Goal: Information Seeking & Learning: Find specific fact

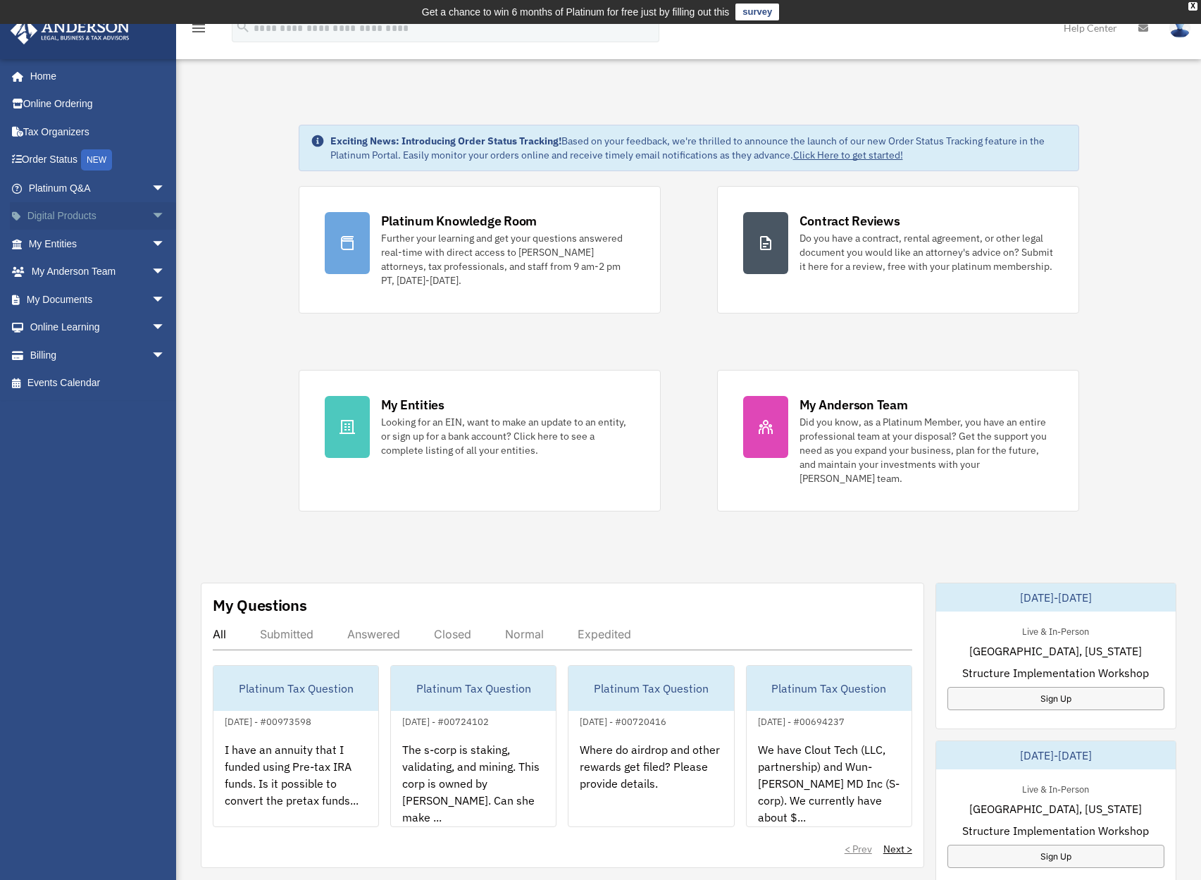
click at [151, 212] on span "arrow_drop_down" at bounding box center [165, 216] width 28 height 29
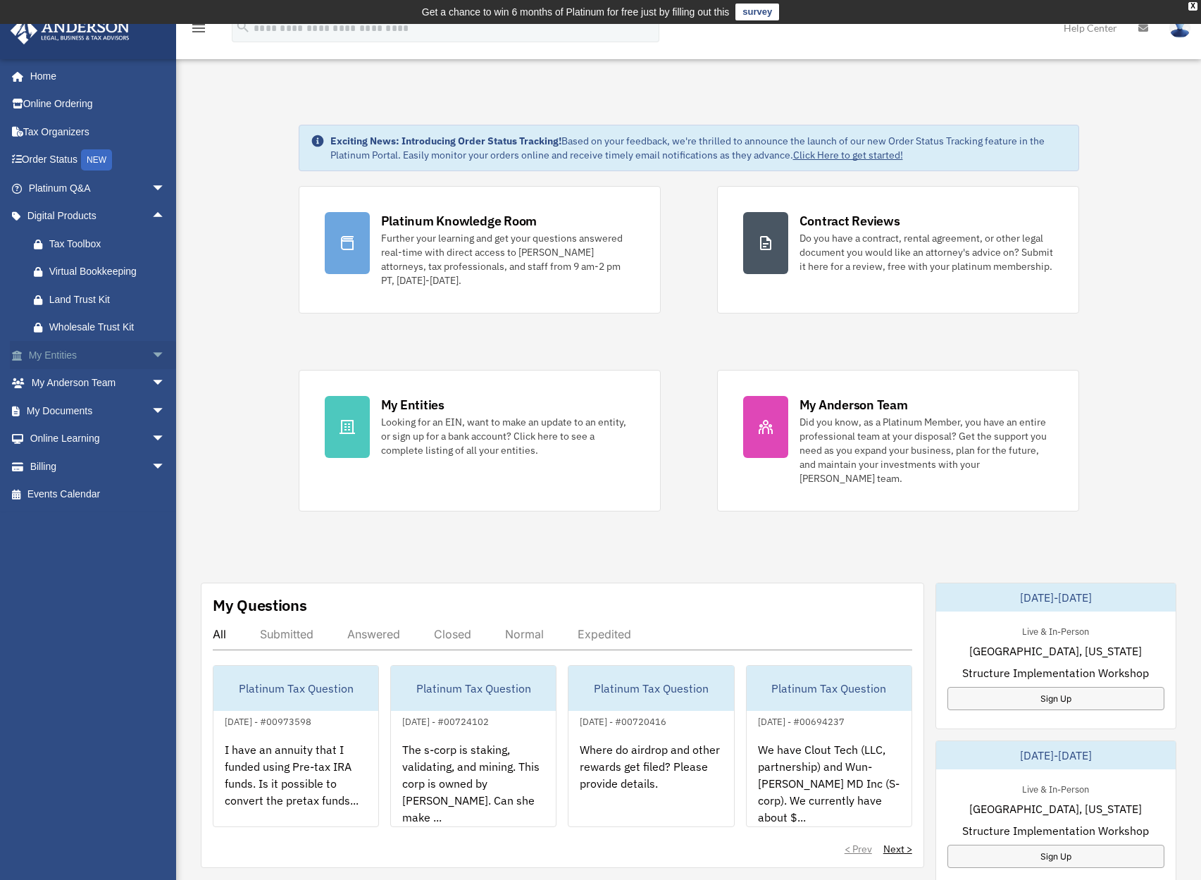
click at [154, 350] on span "arrow_drop_down" at bounding box center [165, 355] width 28 height 29
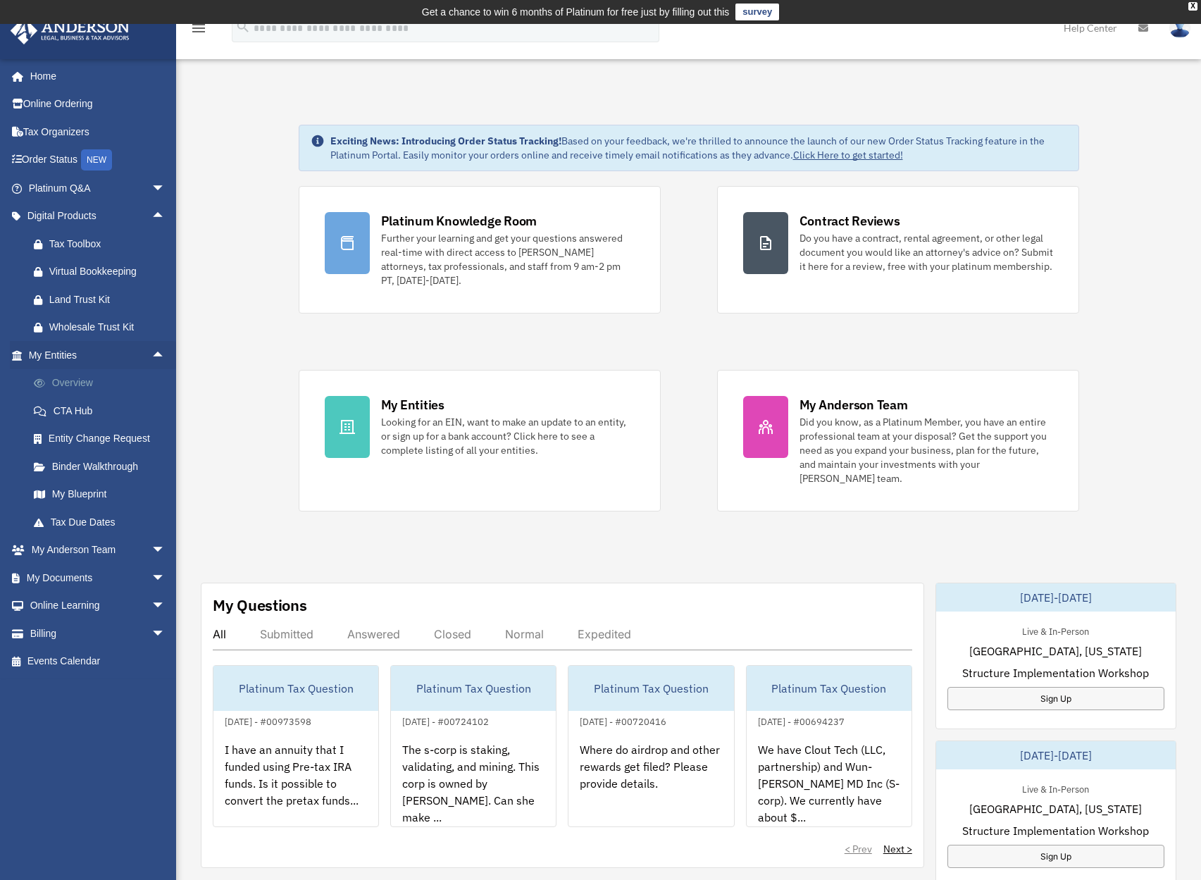
click at [75, 383] on link "Overview" at bounding box center [103, 383] width 167 height 28
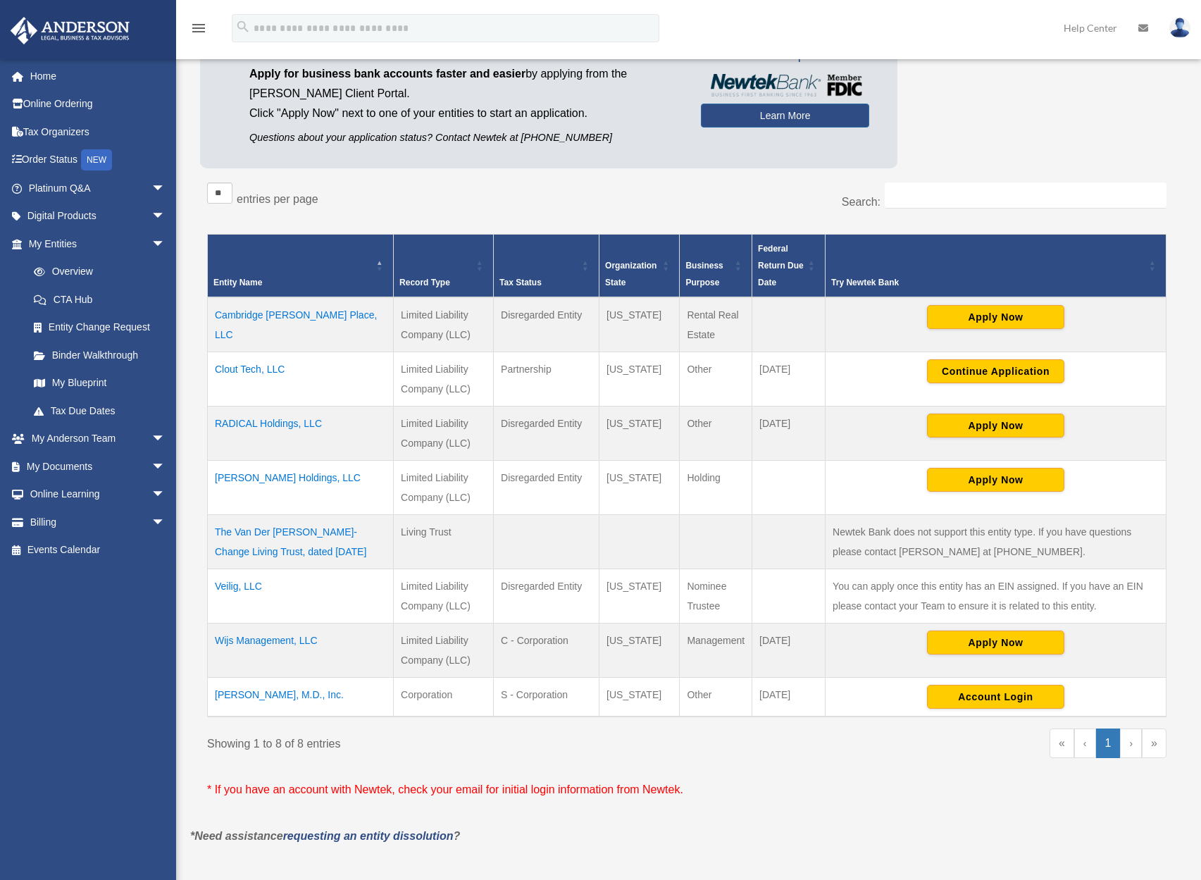
scroll to position [174, 0]
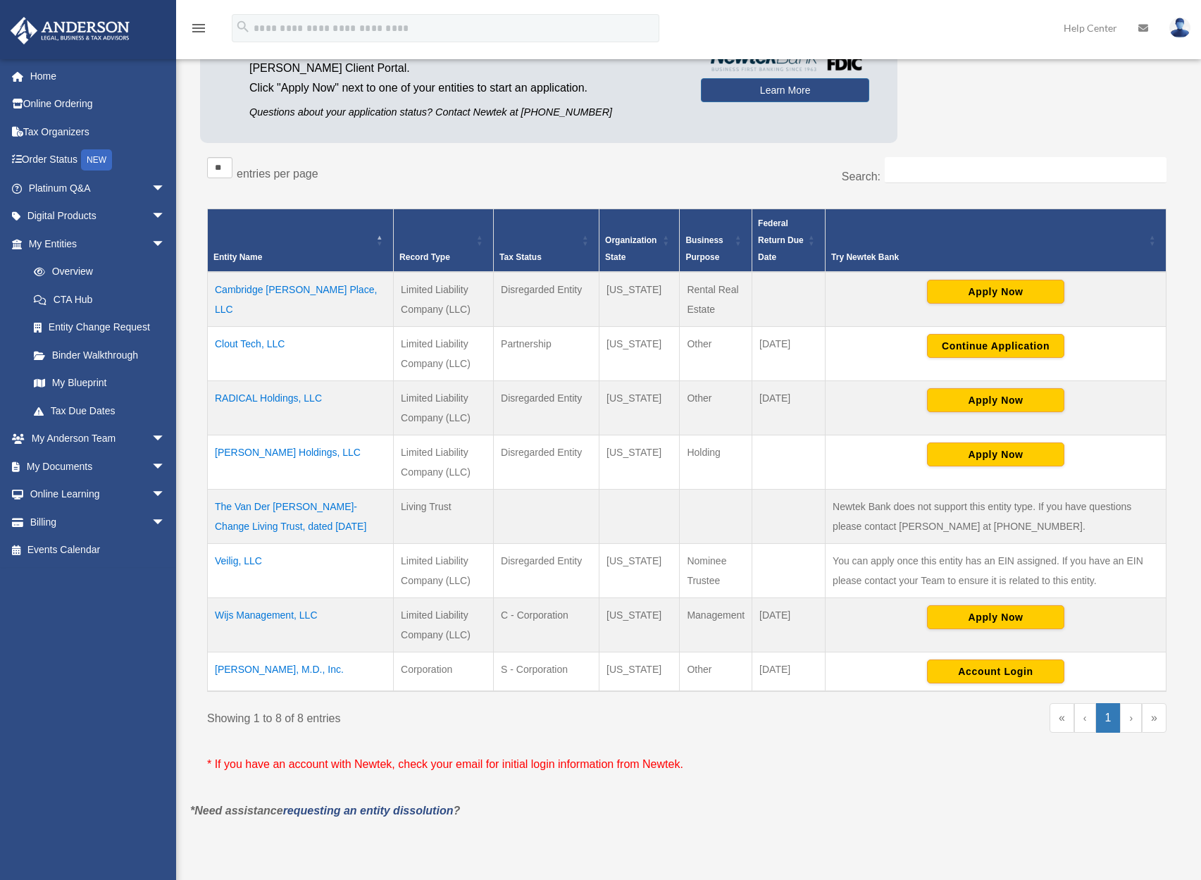
click at [285, 397] on td "RADICAL Holdings, LLC" at bounding box center [301, 408] width 186 height 54
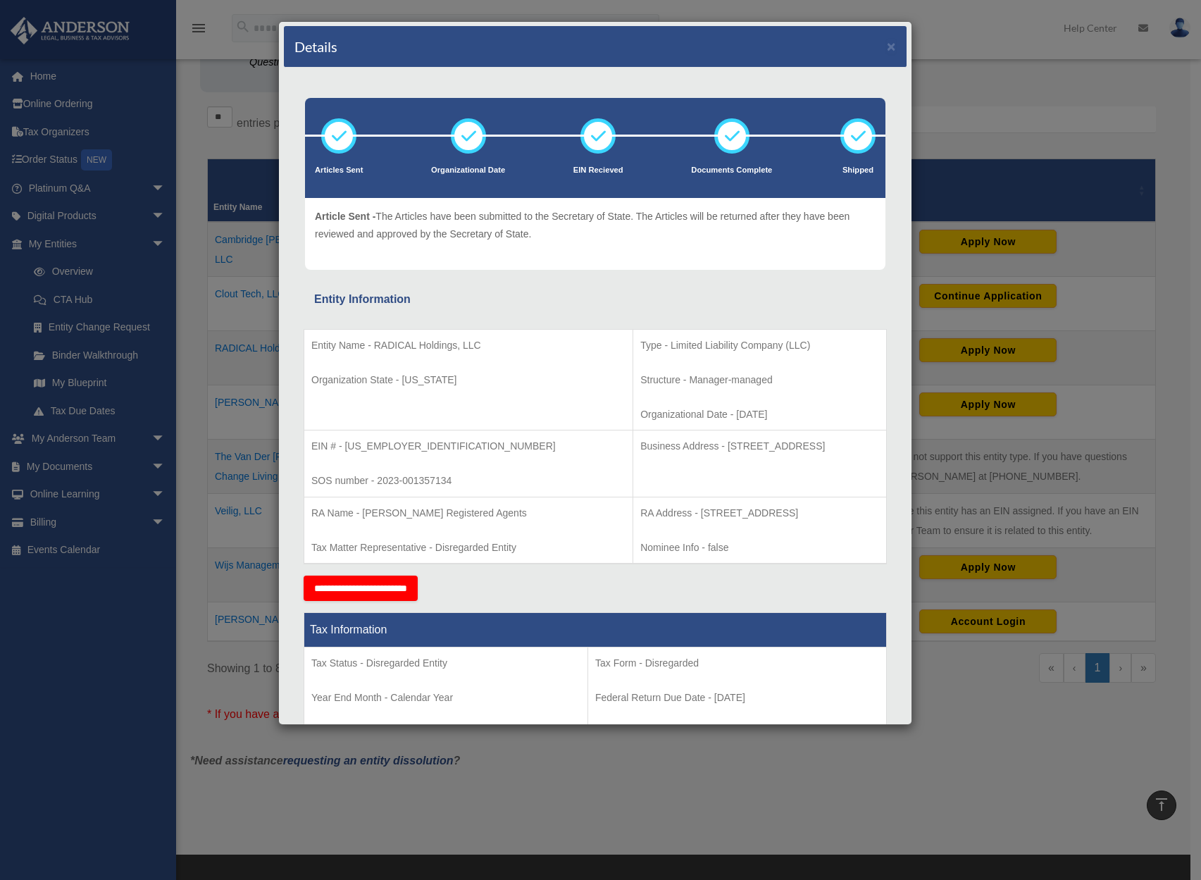
scroll to position [0, 0]
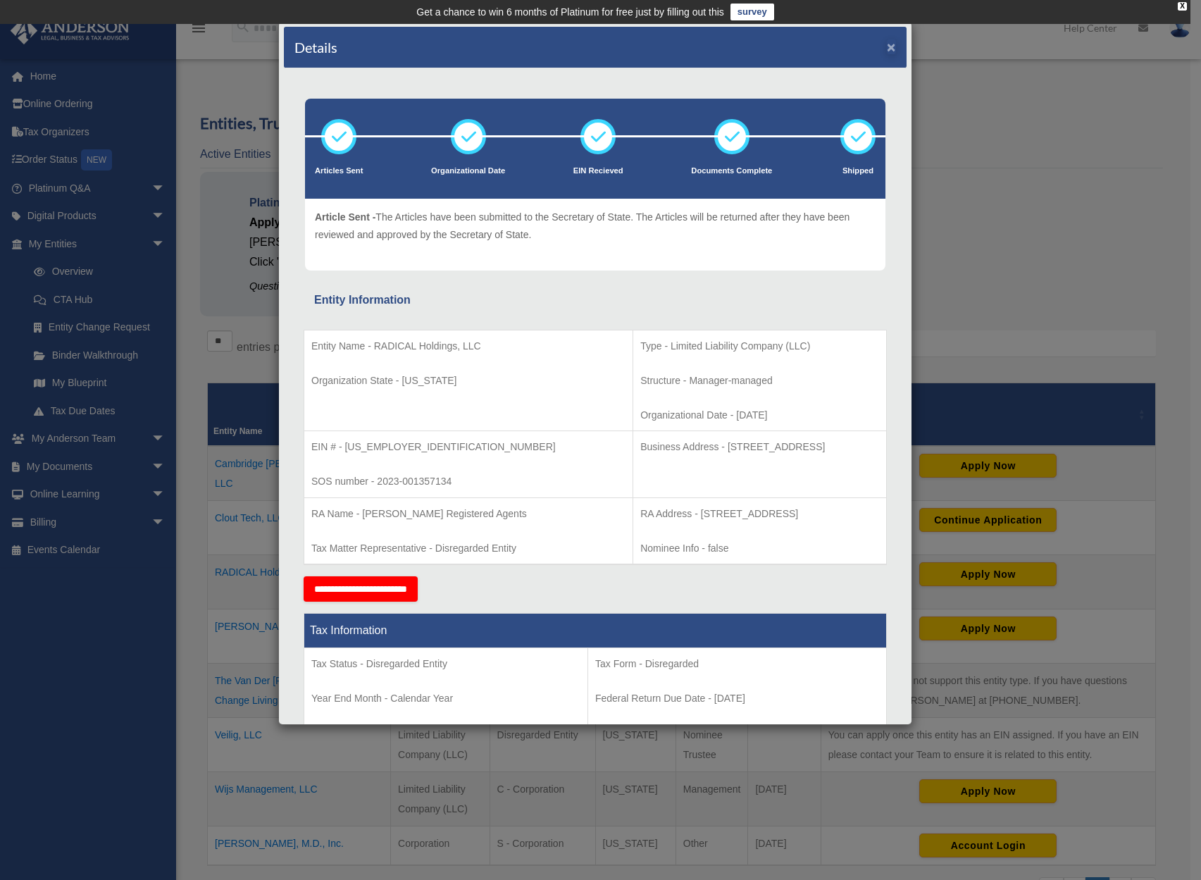
click at [887, 51] on button "×" at bounding box center [891, 46] width 9 height 15
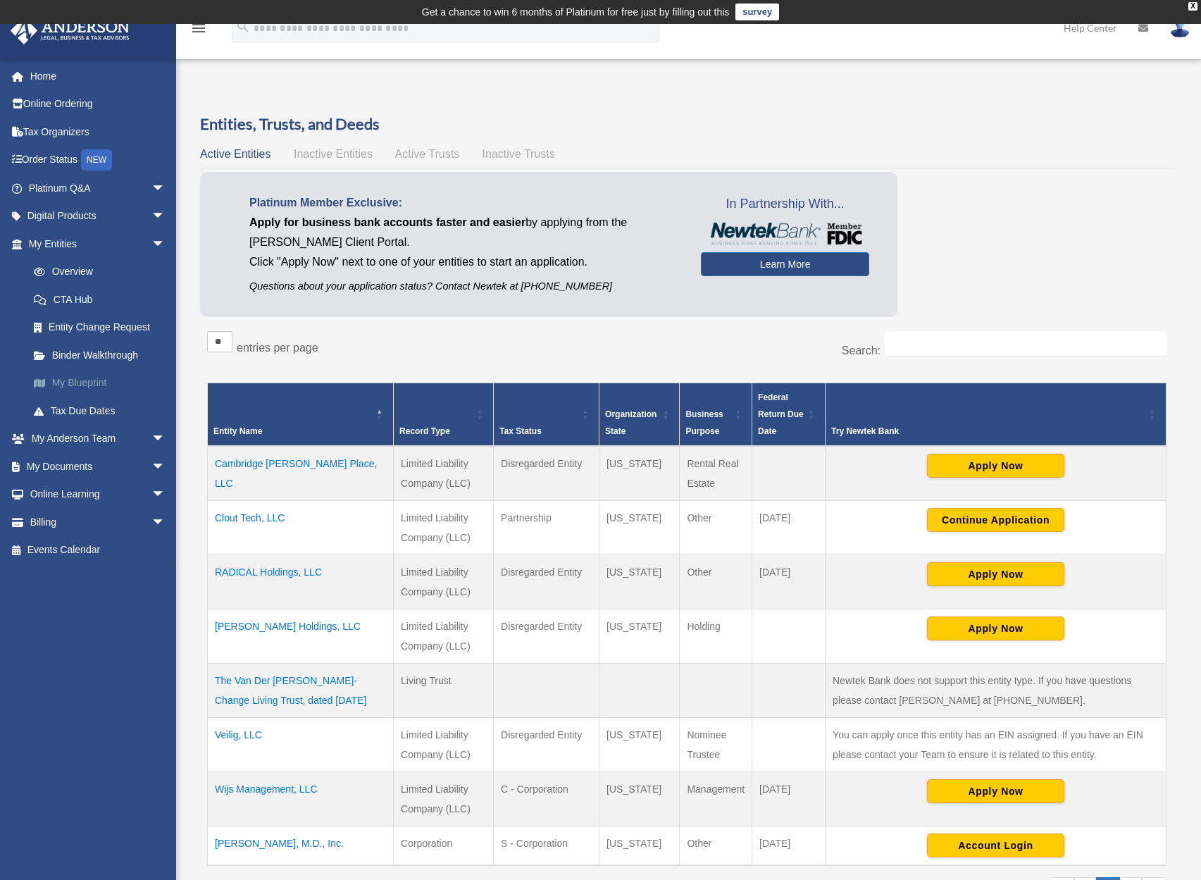
click at [100, 379] on link "My Blueprint" at bounding box center [103, 383] width 167 height 28
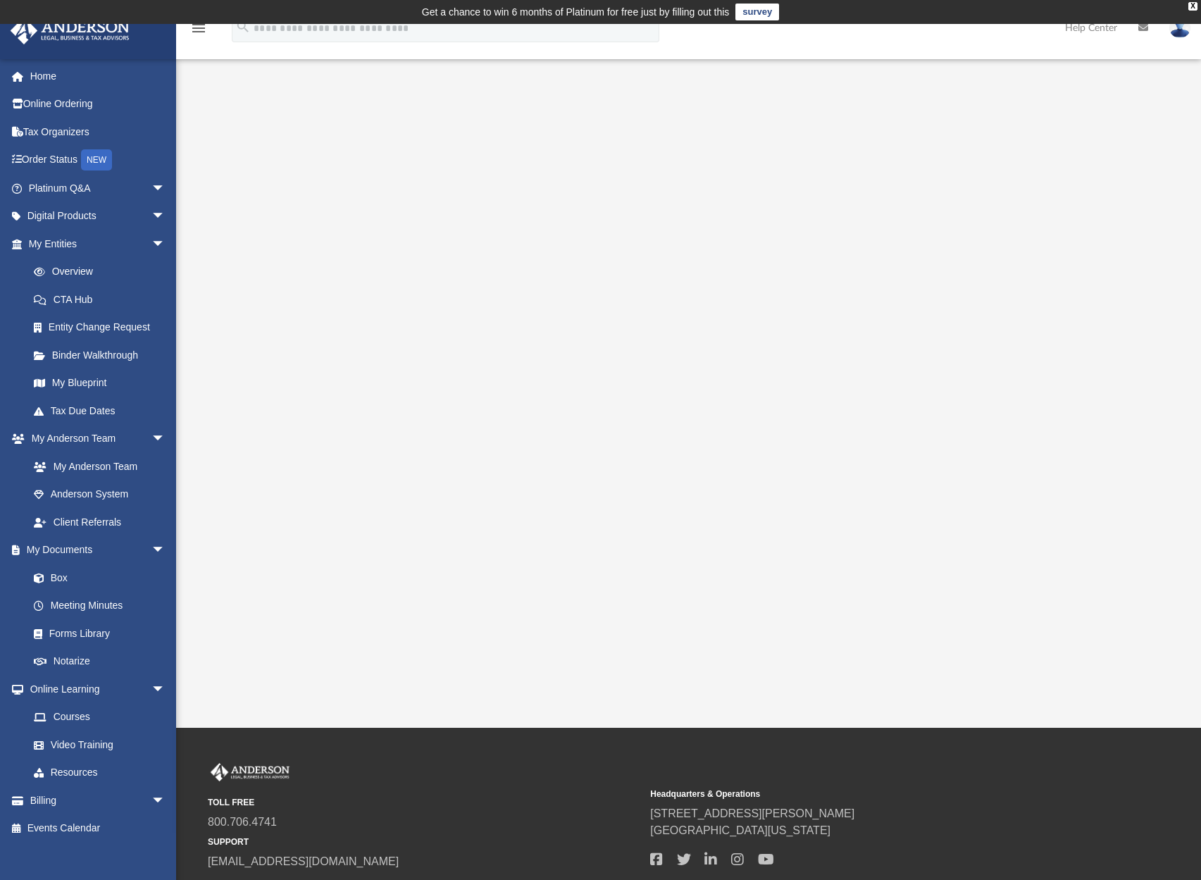
click at [1142, 263] on div at bounding box center [689, 398] width 923 height 564
click at [381, 693] on div "App [EMAIL_ADDRESS][DOMAIN_NAME] Sign Out [EMAIL_ADDRESS][DOMAIN_NAME] Home Onl…" at bounding box center [600, 376] width 1201 height 704
click at [1121, 130] on div at bounding box center [689, 398] width 923 height 564
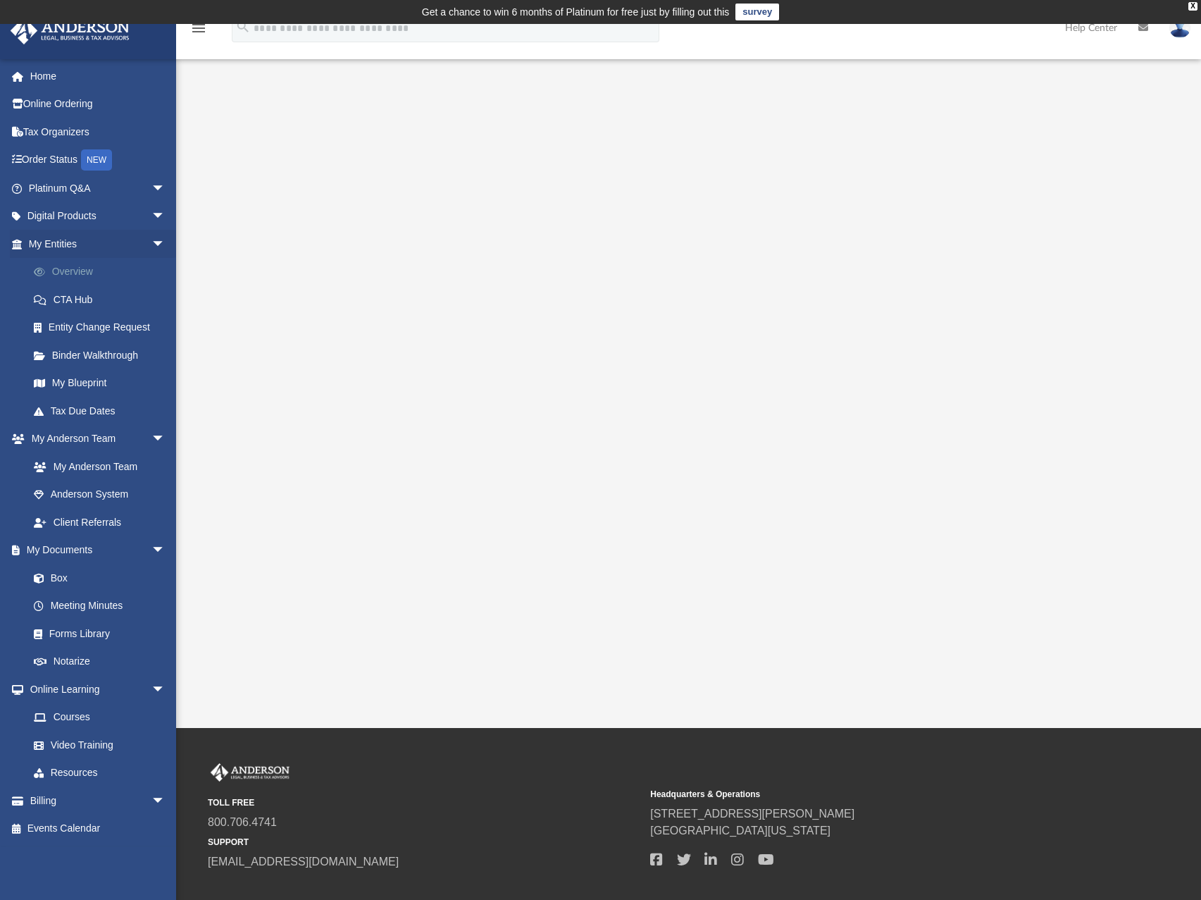
click at [81, 268] on link "Overview" at bounding box center [103, 272] width 167 height 28
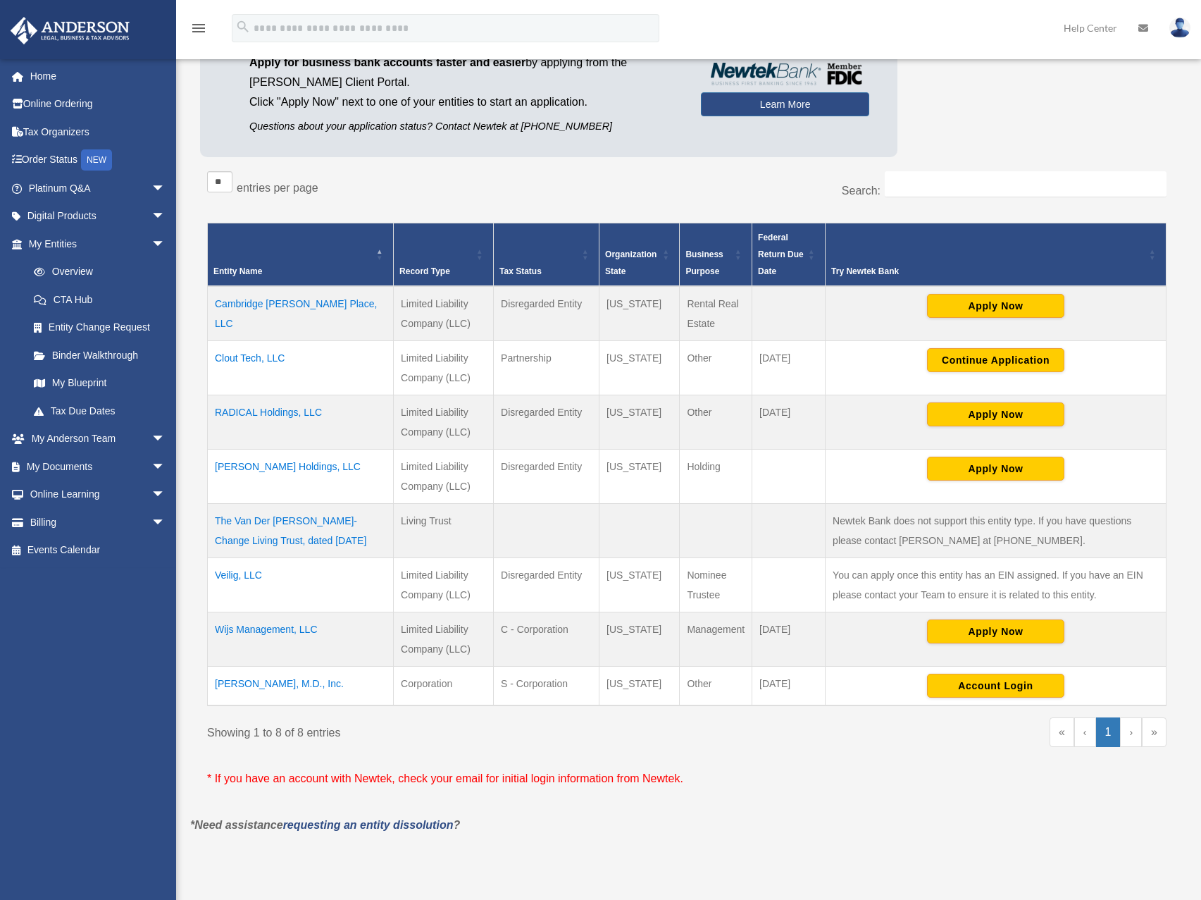
scroll to position [169, 0]
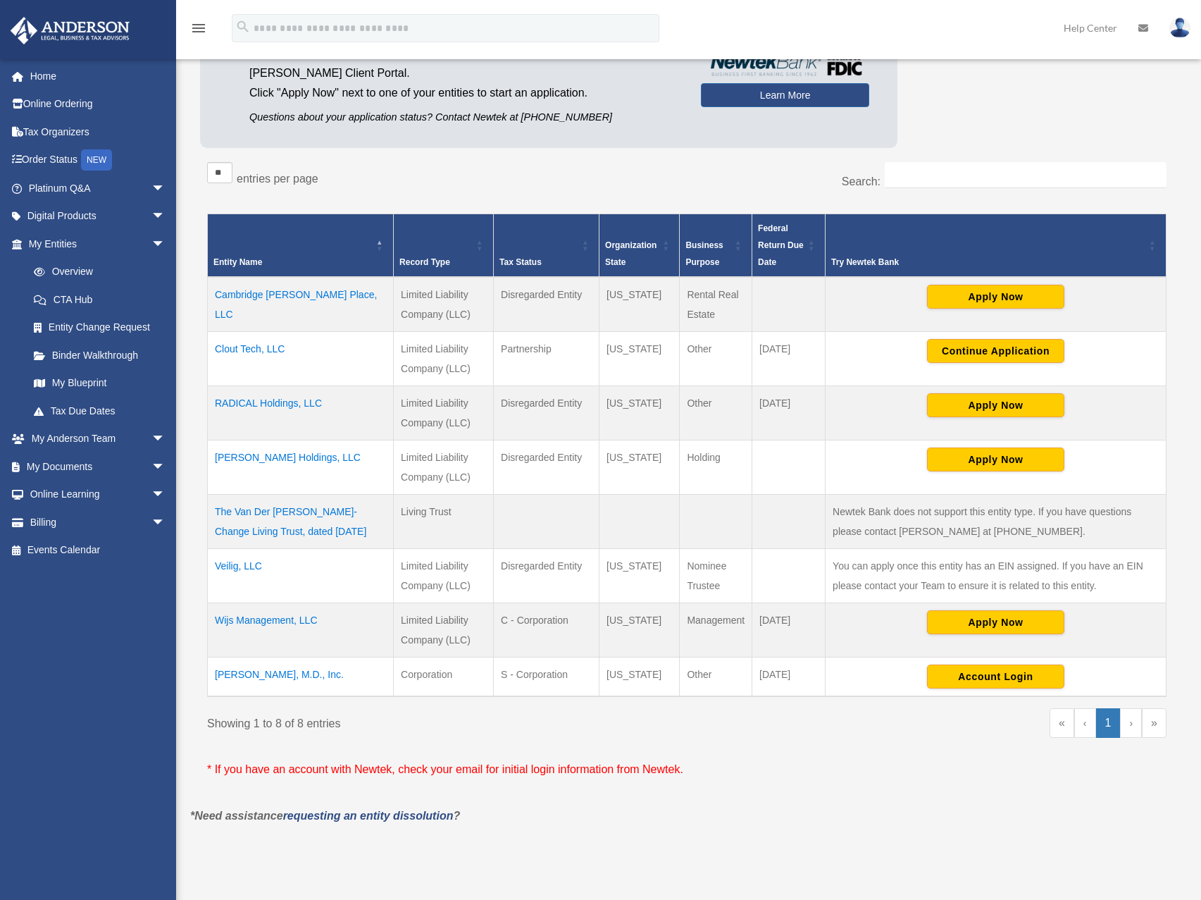
click at [291, 404] on td "RADICAL Holdings, LLC" at bounding box center [301, 413] width 186 height 54
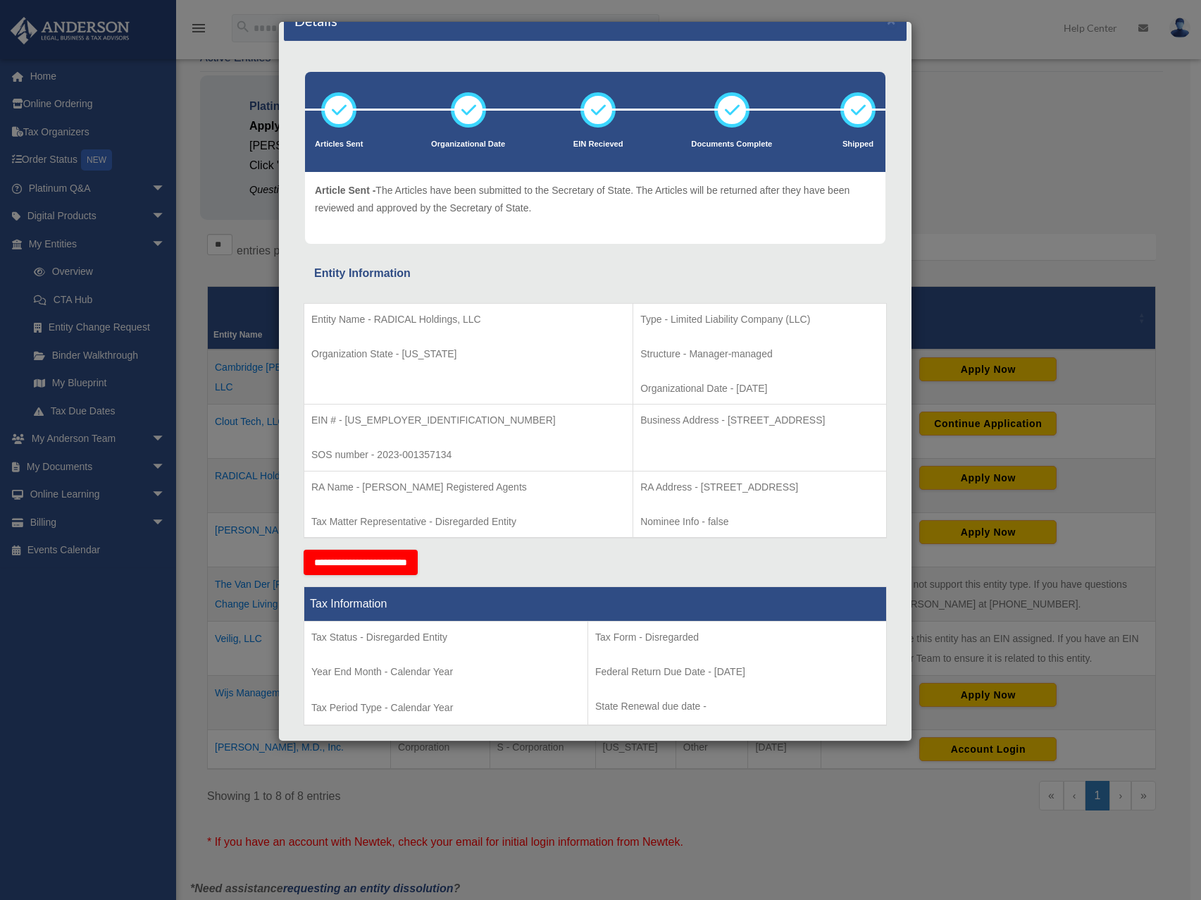
scroll to position [36, 0]
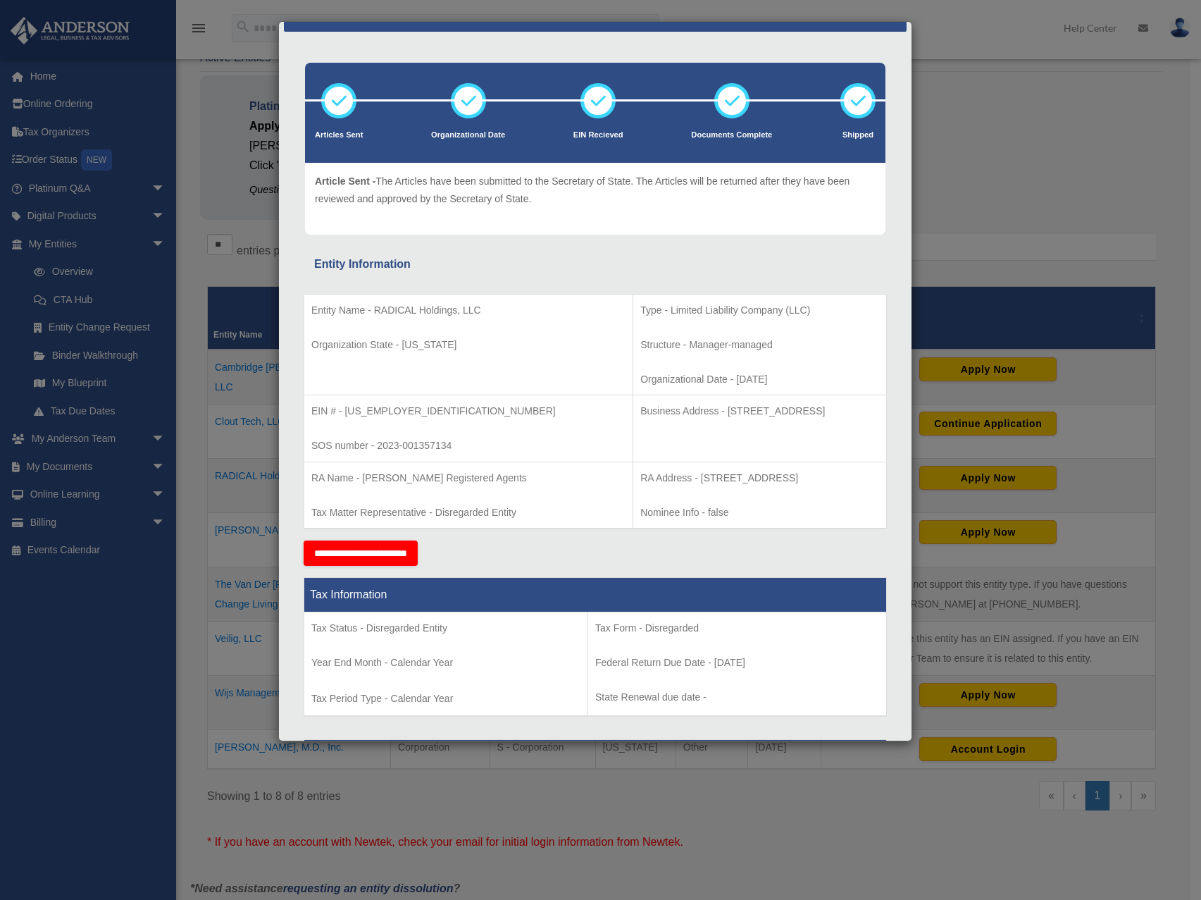
click at [389, 418] on td "EIN # - 93-4285887 SOS number - 2023-001357134" at bounding box center [468, 428] width 329 height 67
drag, startPoint x: 345, startPoint y: 411, endPoint x: 400, endPoint y: 411, distance: 55.0
click at [400, 411] on p "EIN # - 93-4285887" at bounding box center [468, 411] width 314 height 18
copy p "93-4285887"
click at [1086, 230] on div "Details × Articles Sent Organizational Date" at bounding box center [600, 450] width 1201 height 900
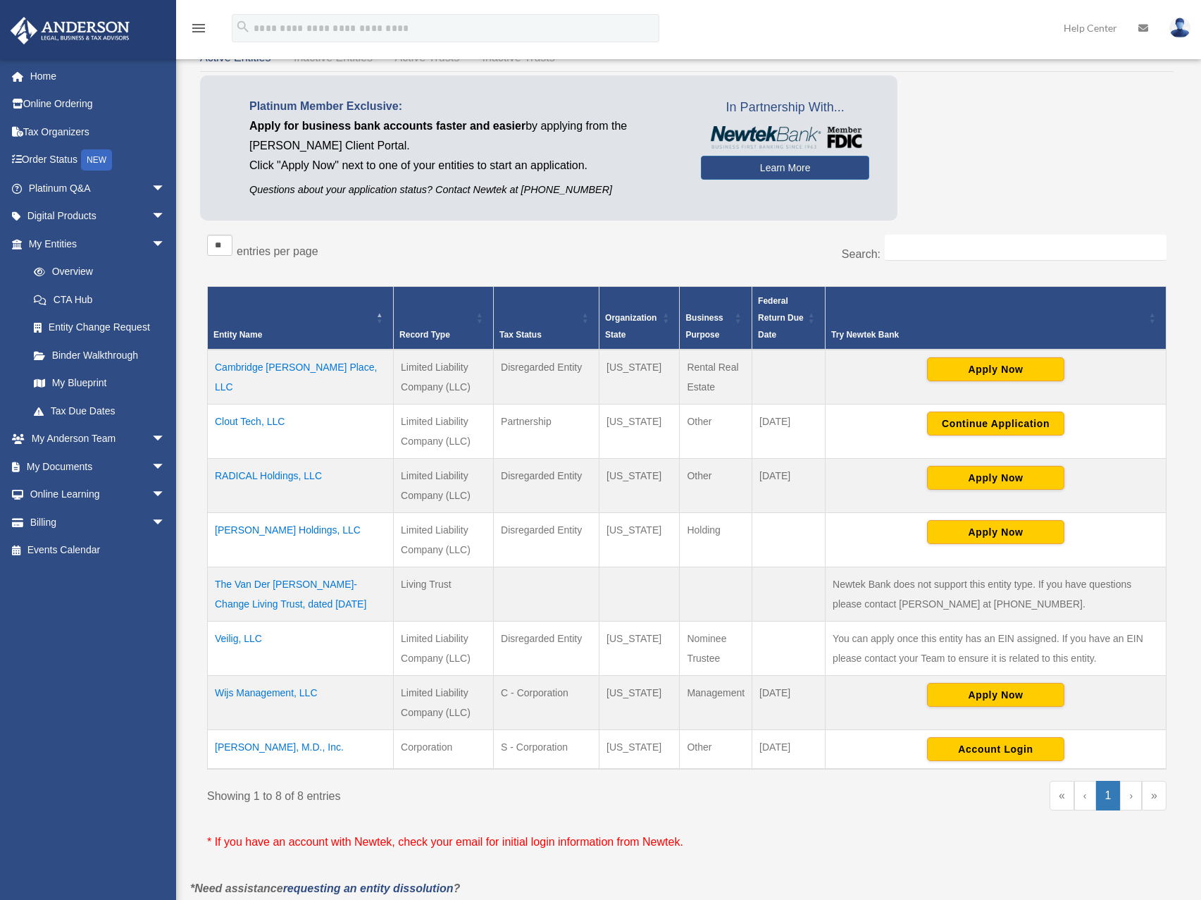
scroll to position [31, 0]
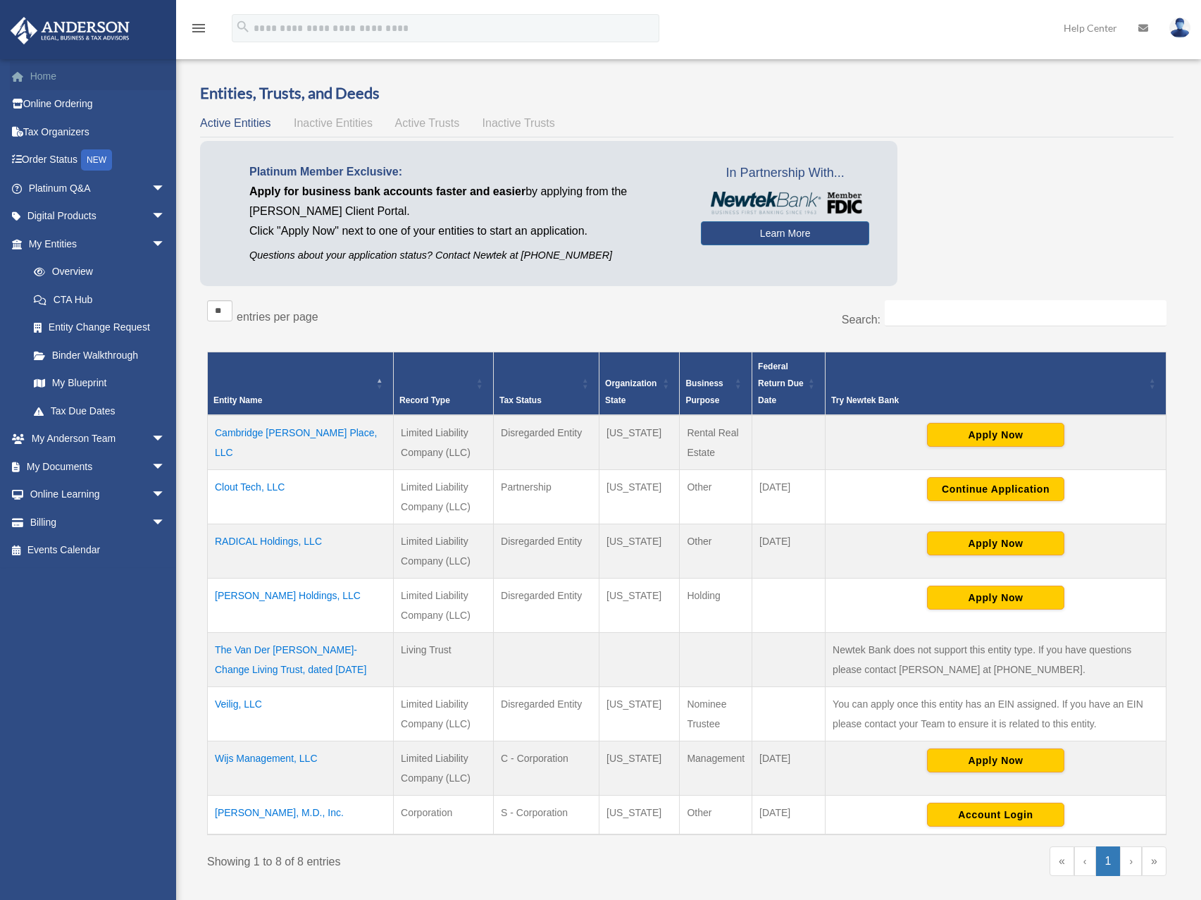
click at [45, 69] on link "Home" at bounding box center [98, 76] width 177 height 28
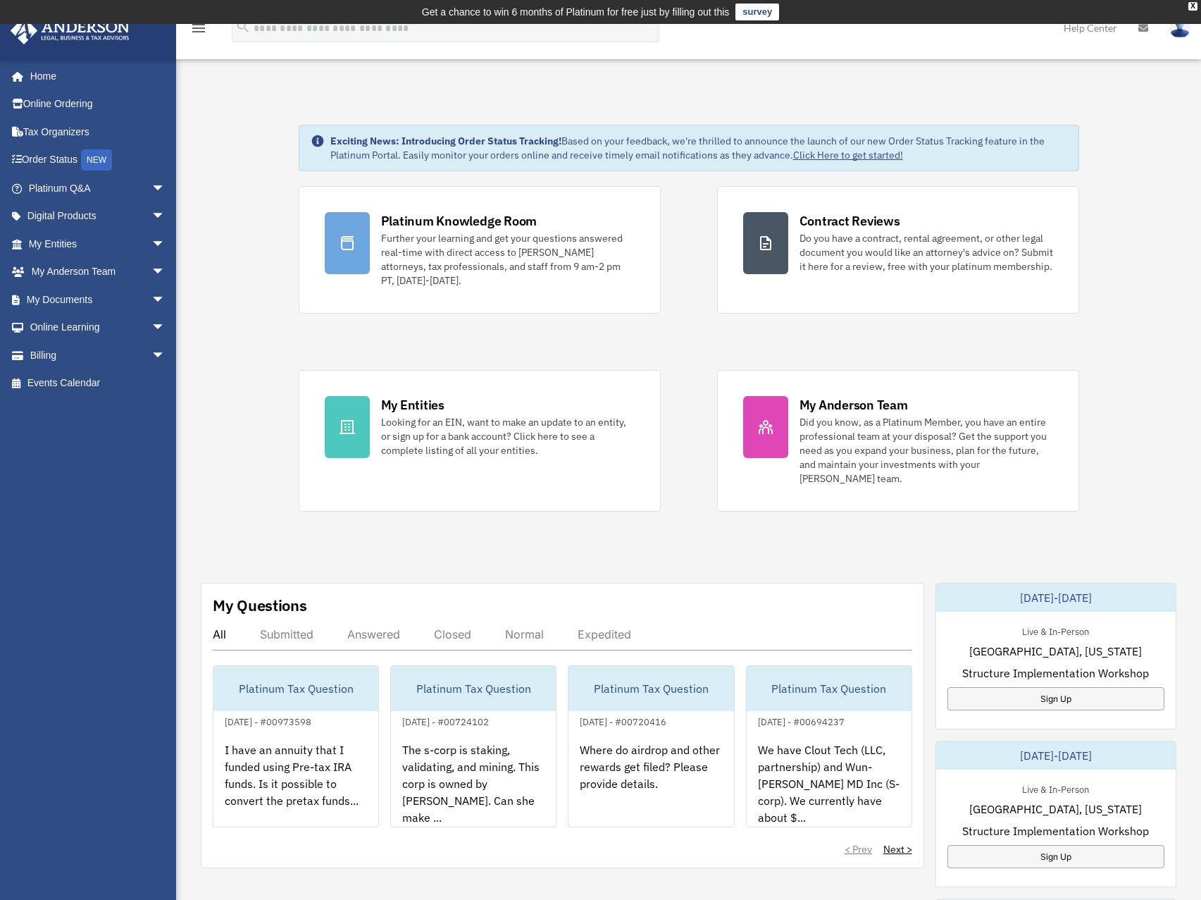
click at [233, 167] on div "Exciting News: Introducing Order Status Tracking! Based on your feedback, we're…" at bounding box center [689, 751] width 1046 height 1324
click at [151, 240] on span "arrow_drop_down" at bounding box center [165, 244] width 28 height 29
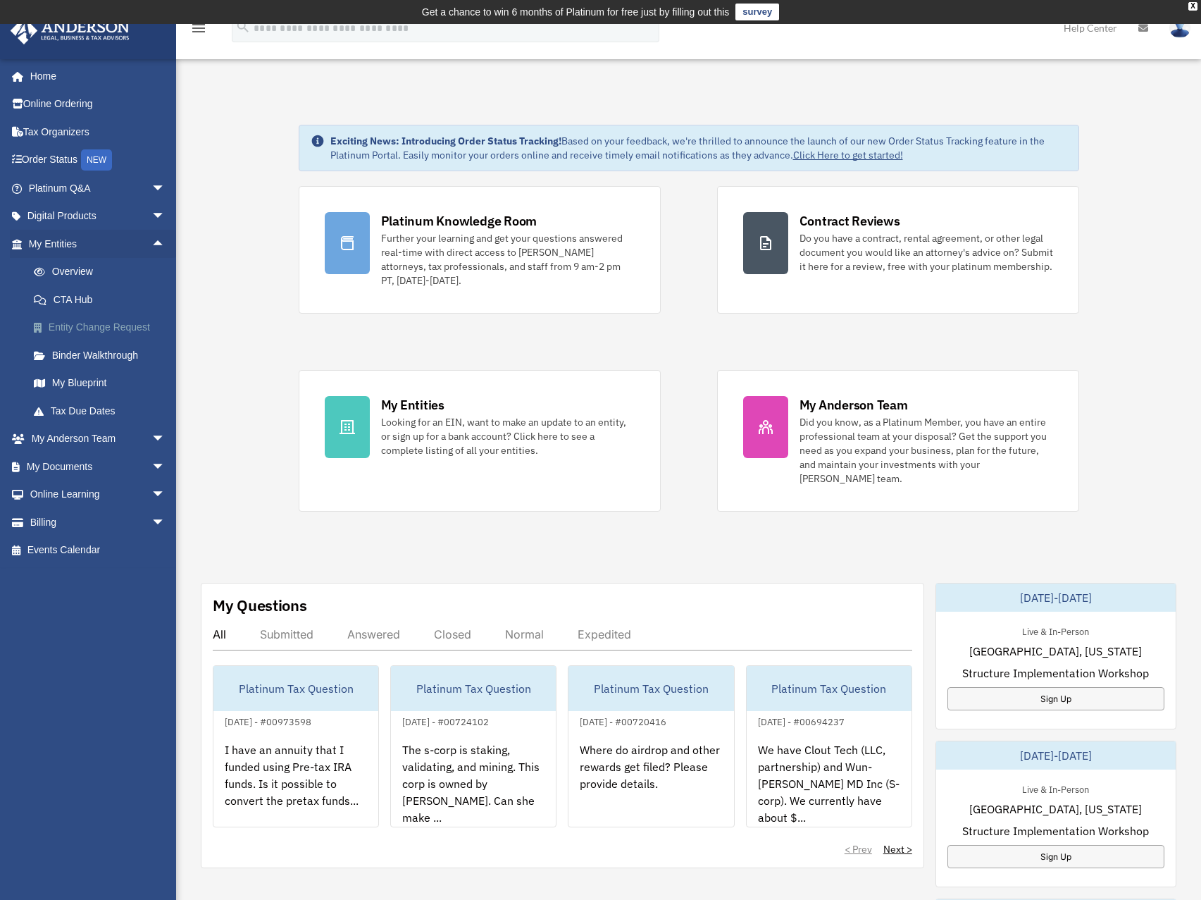
click at [114, 323] on link "Entity Change Request" at bounding box center [103, 328] width 167 height 28
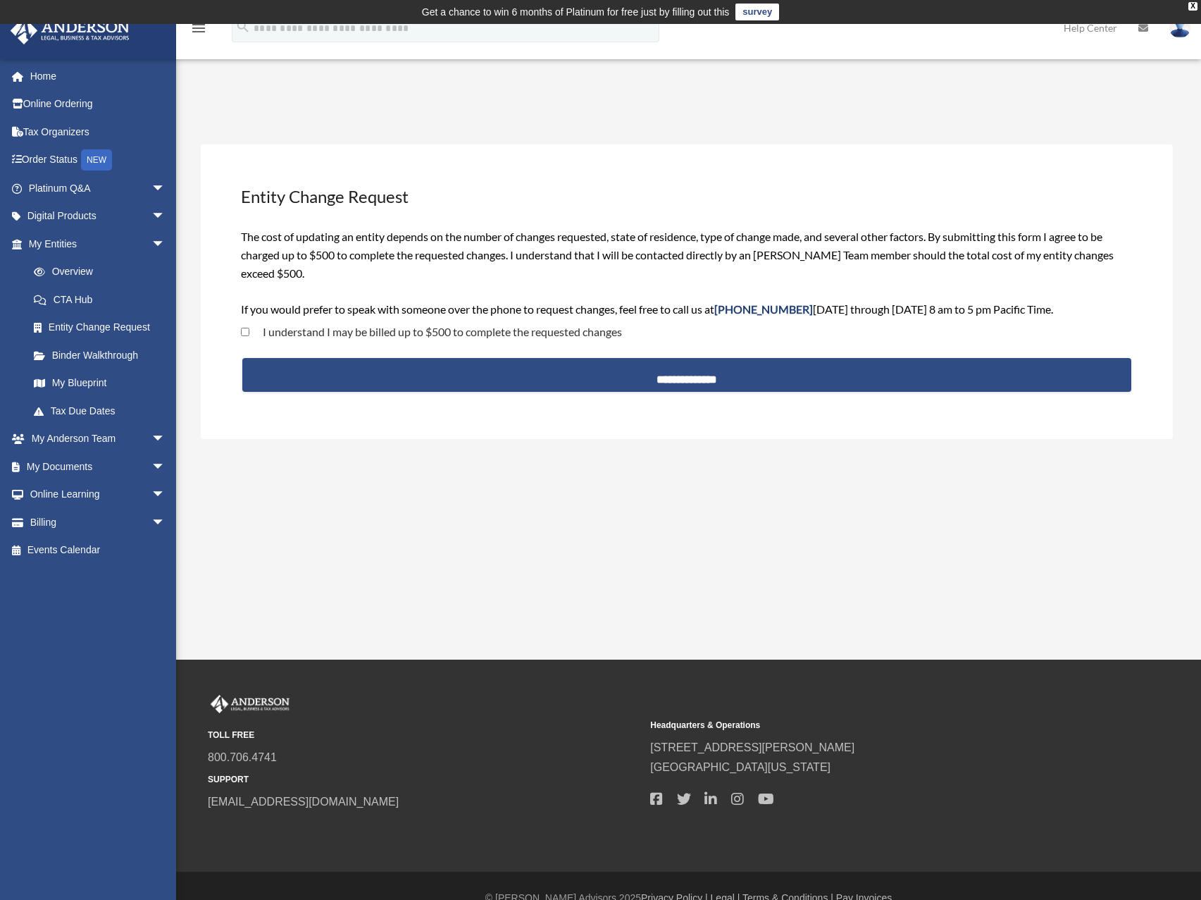
click at [647, 497] on div "Entity Change Request [EMAIL_ADDRESS][DOMAIN_NAME] Sign Out [EMAIL_ADDRESS][DOM…" at bounding box center [600, 341] width 1201 height 635
click at [151, 457] on span "arrow_drop_down" at bounding box center [165, 466] width 28 height 29
click at [85, 521] on link "Meeting Minutes" at bounding box center [103, 522] width 167 height 28
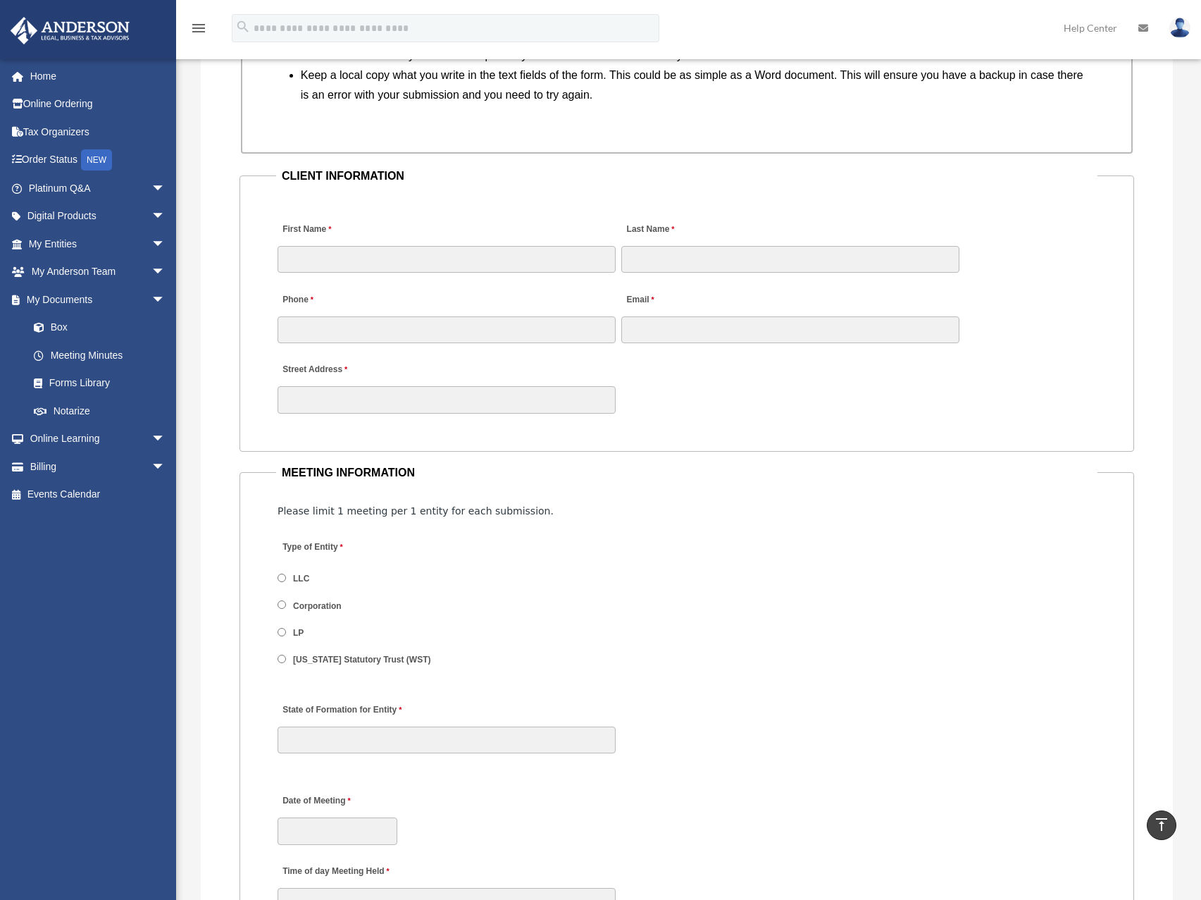
scroll to position [1346, 0]
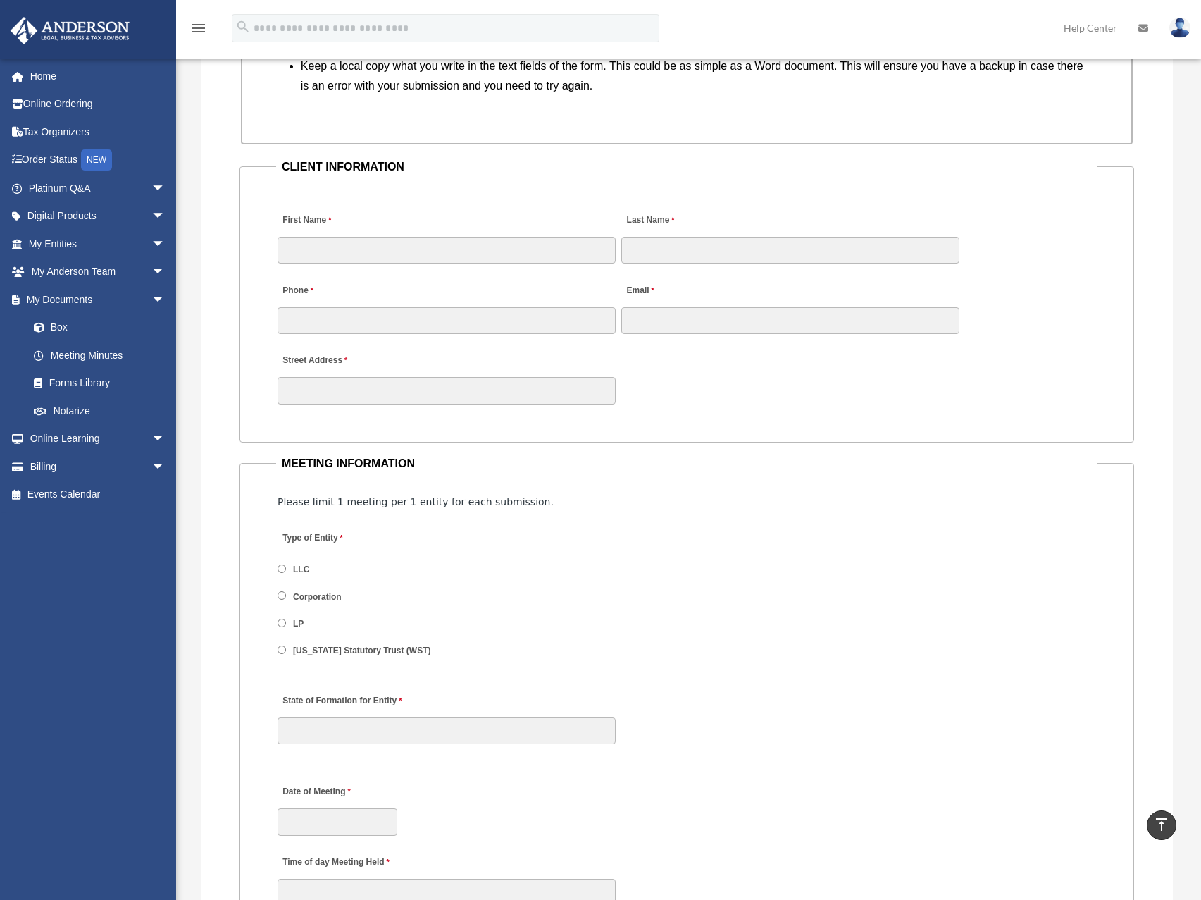
click at [881, 552] on div "Type of Entity LLC Corporation LP Wyoming Statutory Trust (WST)" at bounding box center [686, 598] width 821 height 154
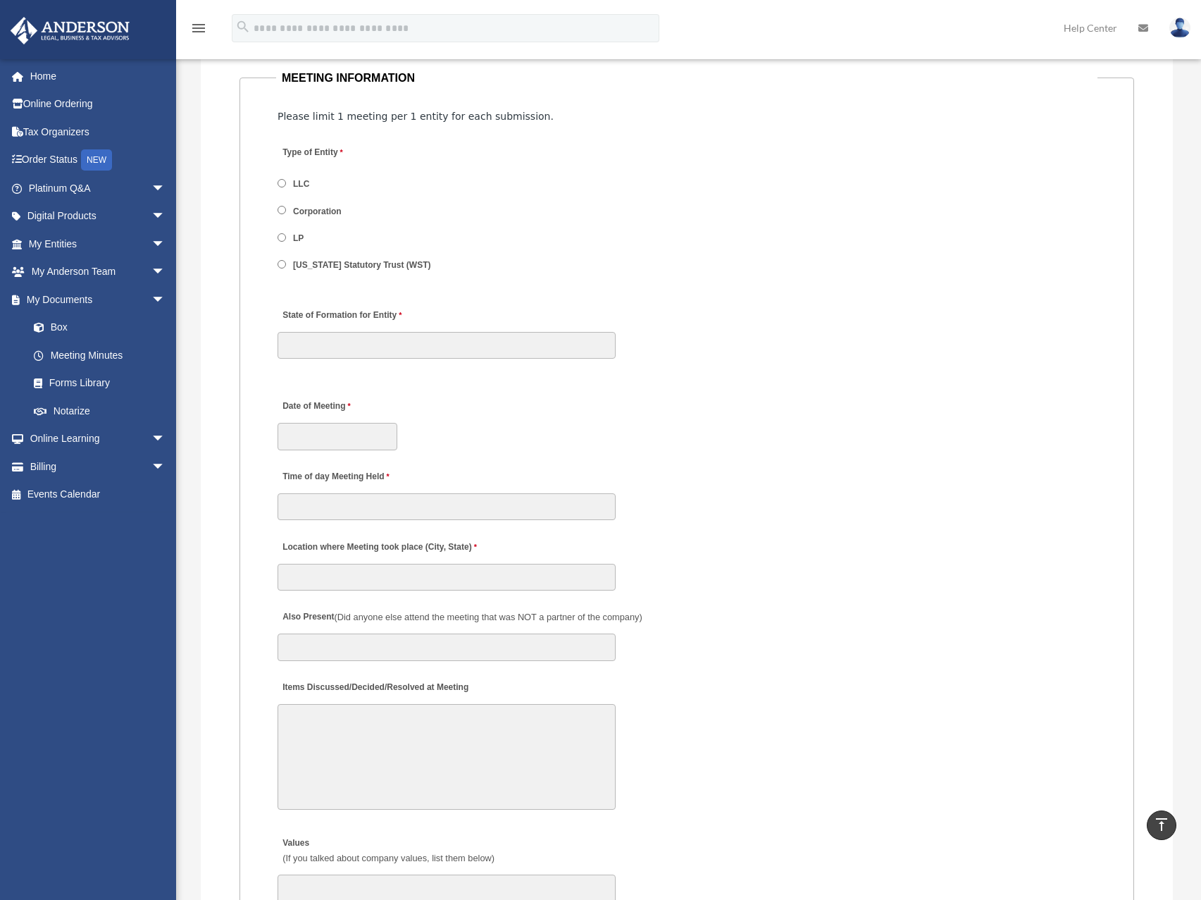
scroll to position [1713, 0]
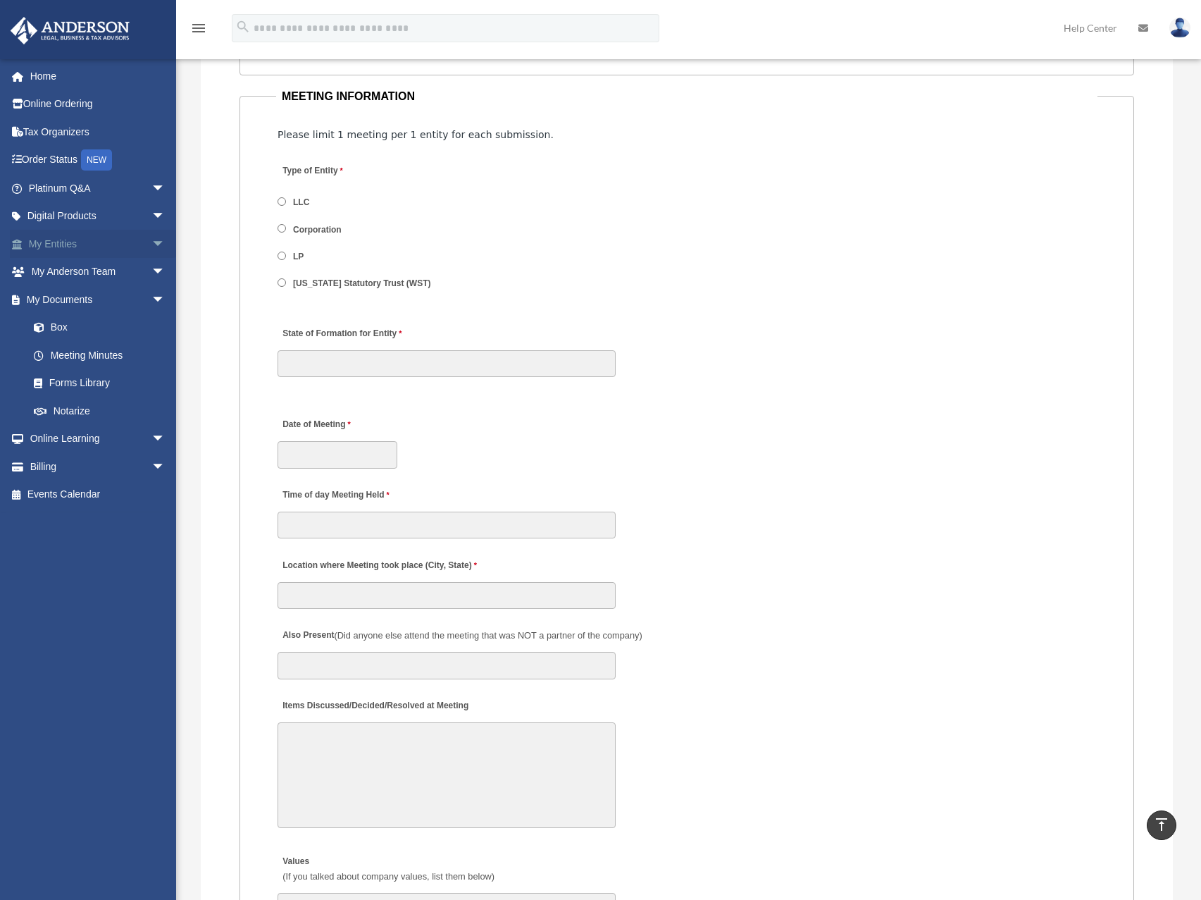
click at [151, 241] on span "arrow_drop_down" at bounding box center [165, 244] width 28 height 29
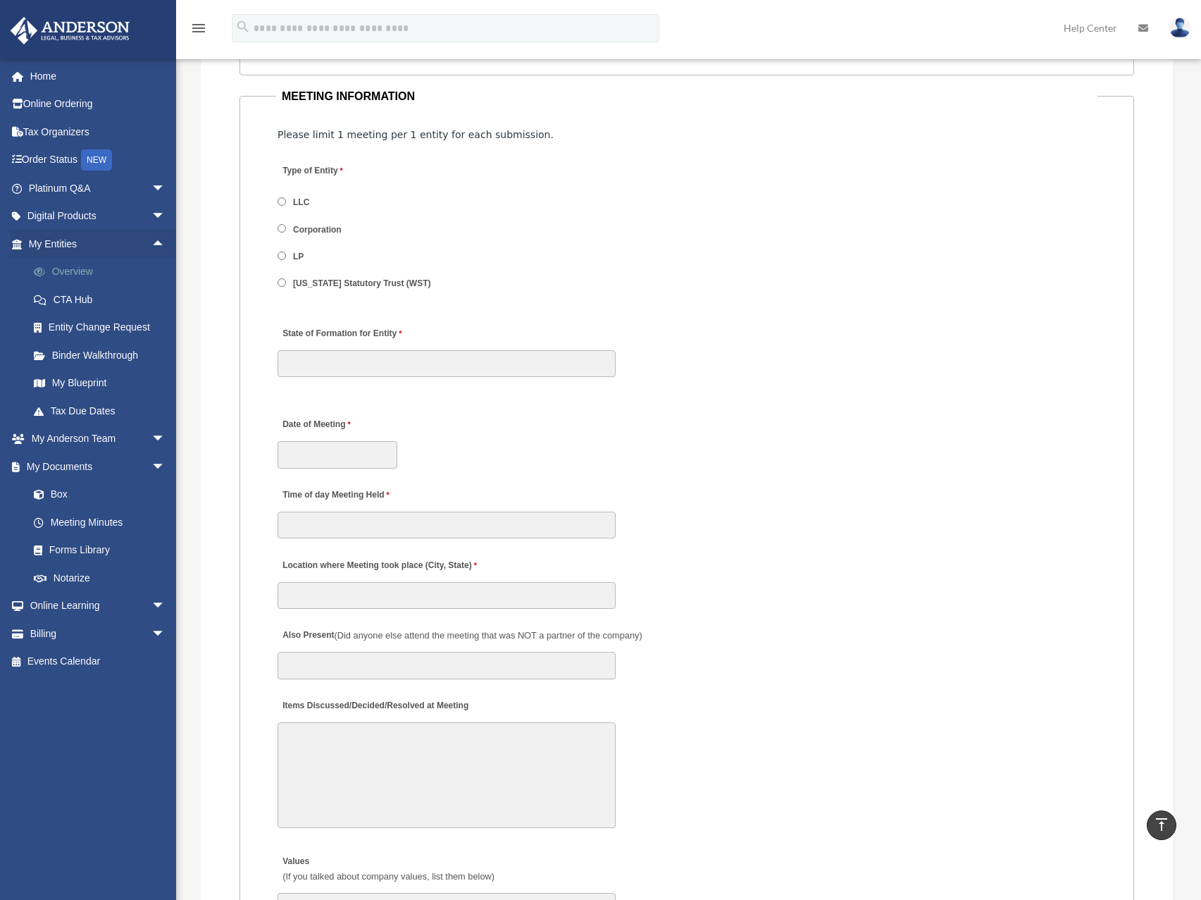
click at [82, 271] on link "Overview" at bounding box center [103, 272] width 167 height 28
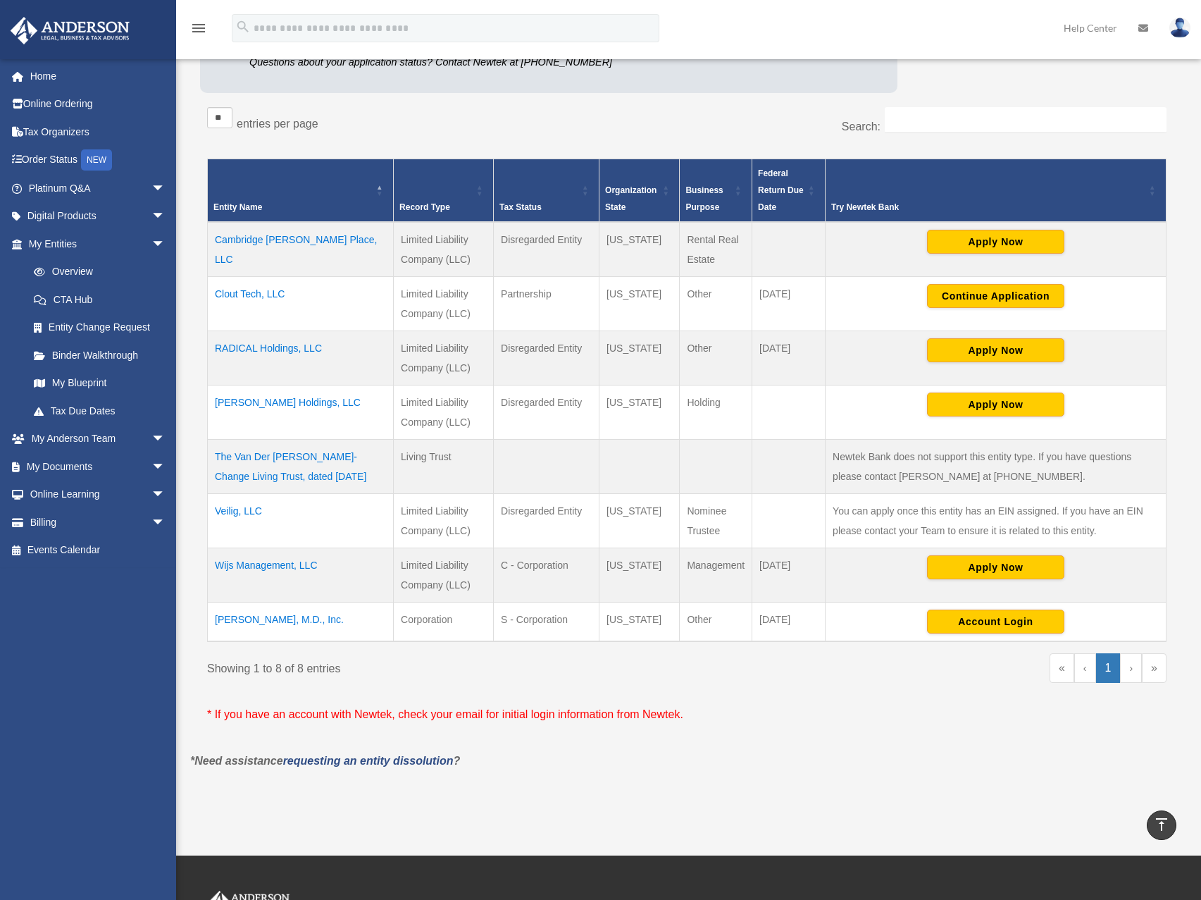
scroll to position [206, 0]
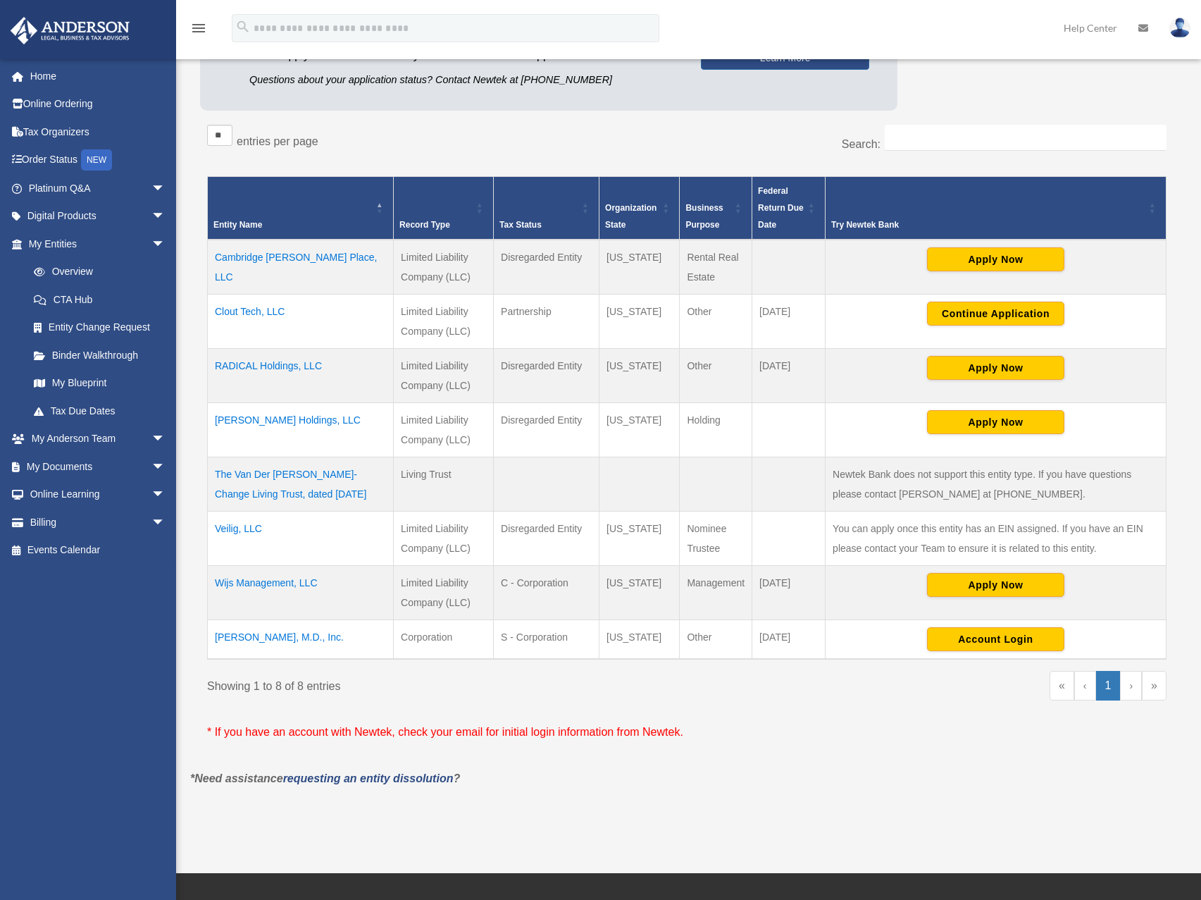
click at [290, 366] on td "RADICAL Holdings, LLC" at bounding box center [301, 376] width 186 height 54
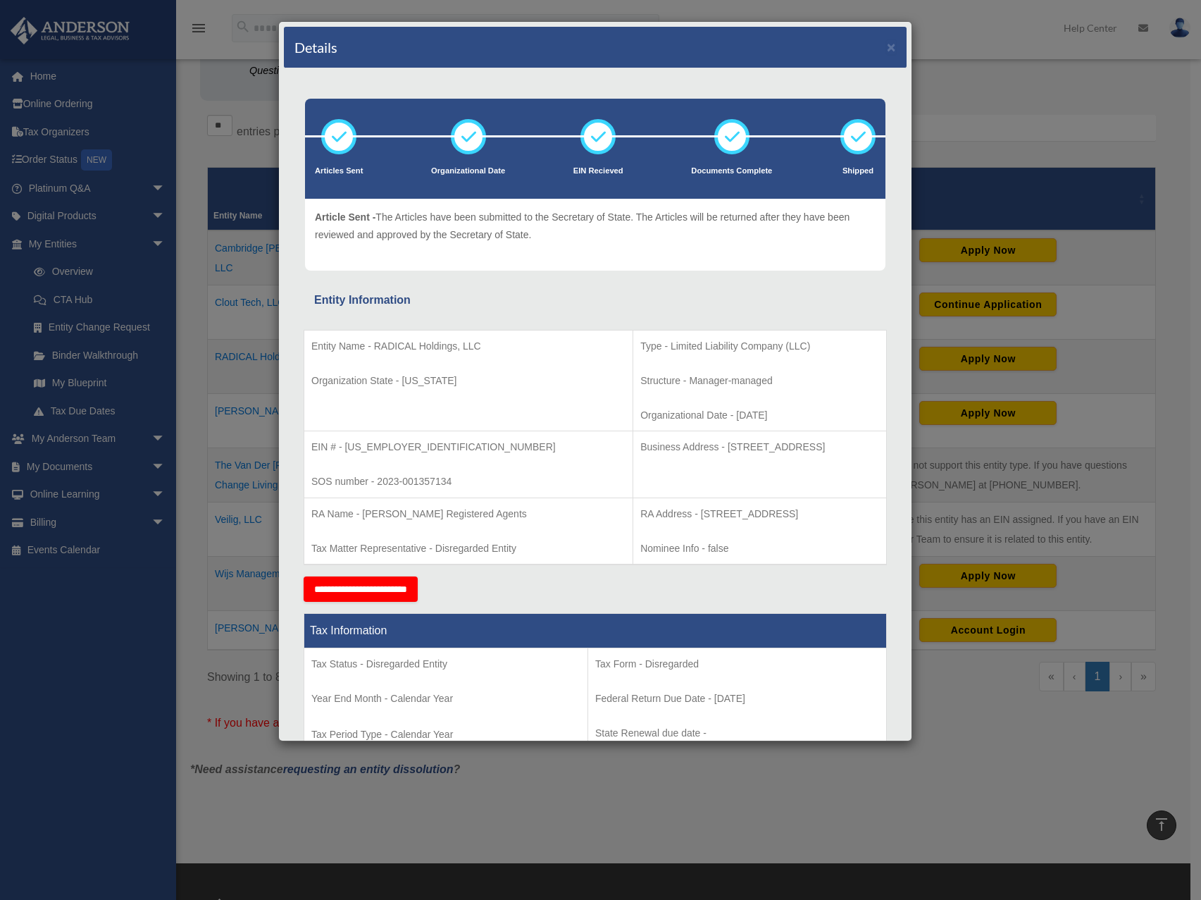
scroll to position [0, 0]
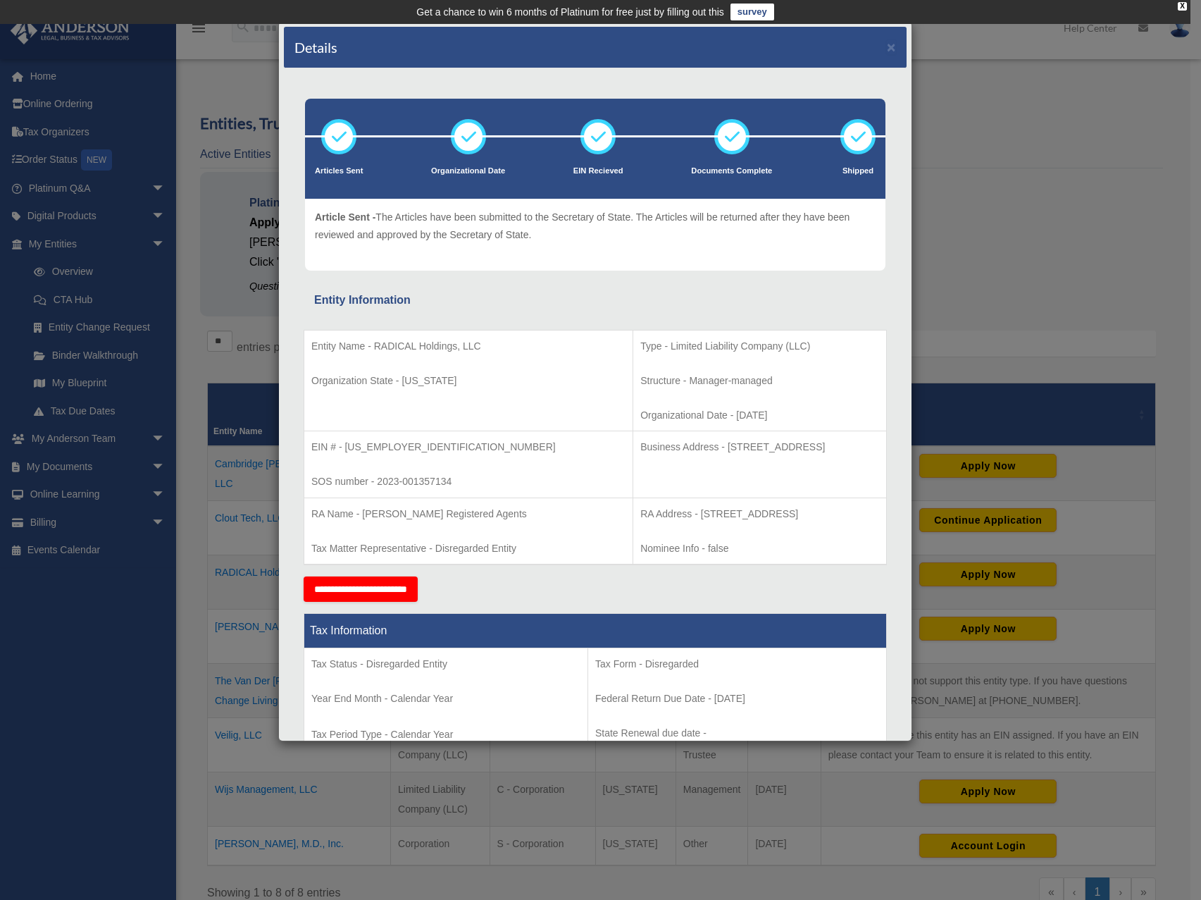
click at [145, 496] on div "Details × Articles Sent Organizational Date" at bounding box center [600, 450] width 1201 height 900
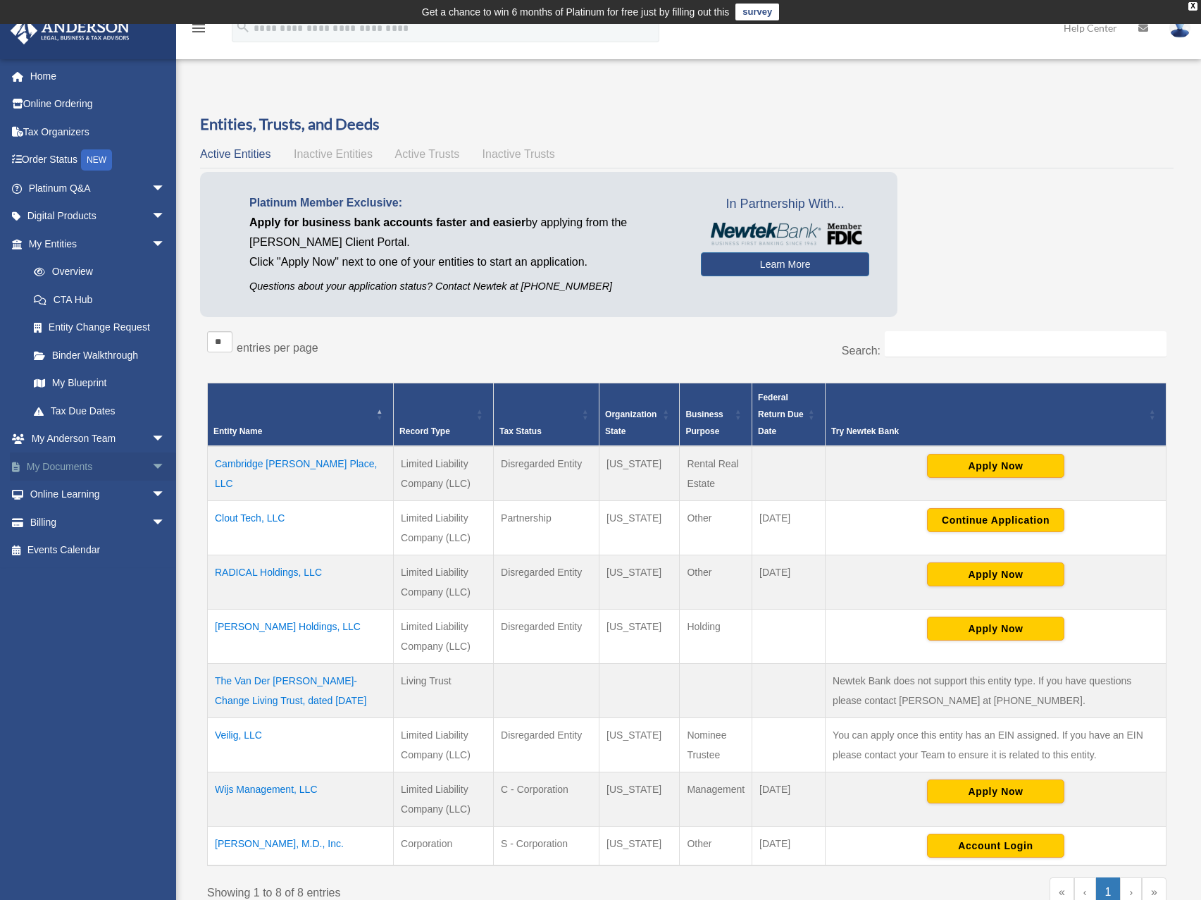
click at [151, 464] on span "arrow_drop_down" at bounding box center [165, 466] width 28 height 29
click at [54, 492] on link "Box" at bounding box center [103, 494] width 167 height 28
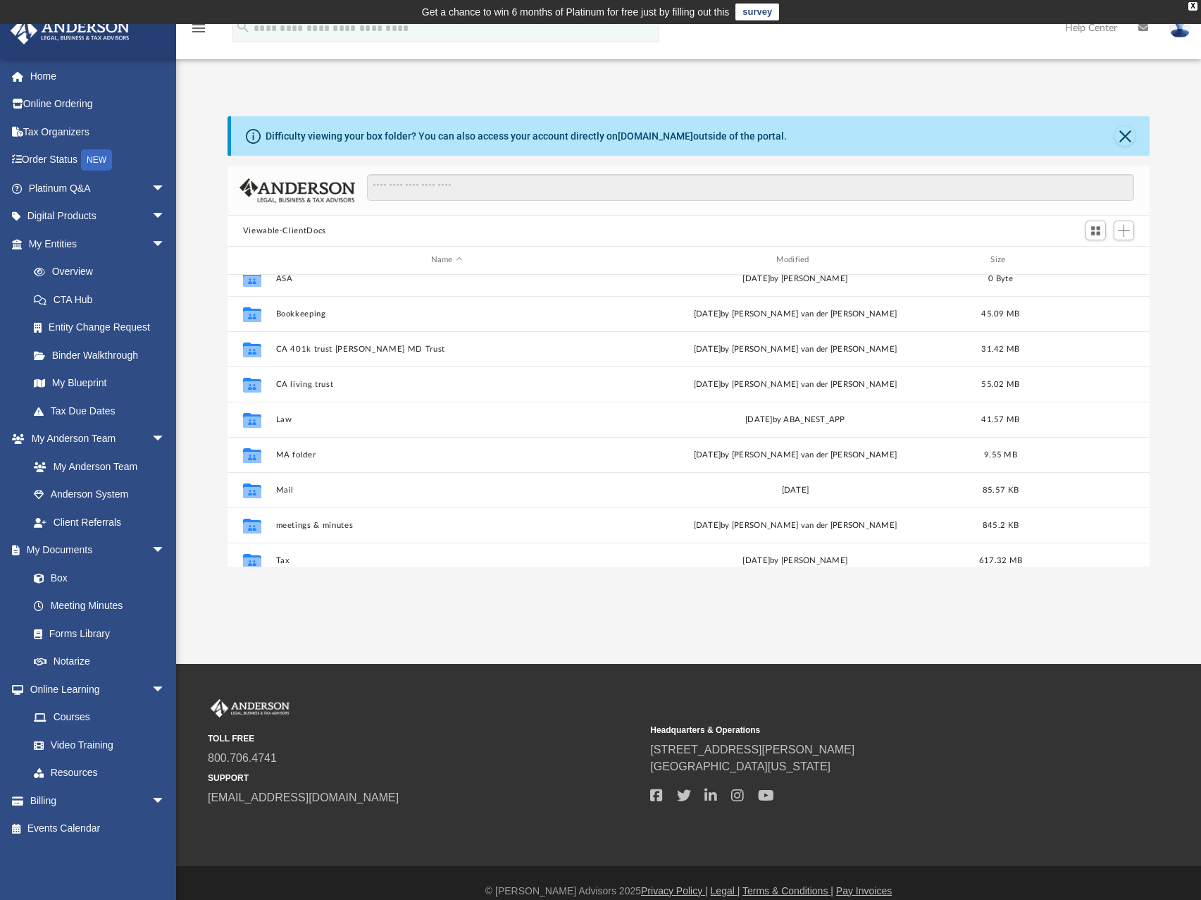
scroll to position [94, 0]
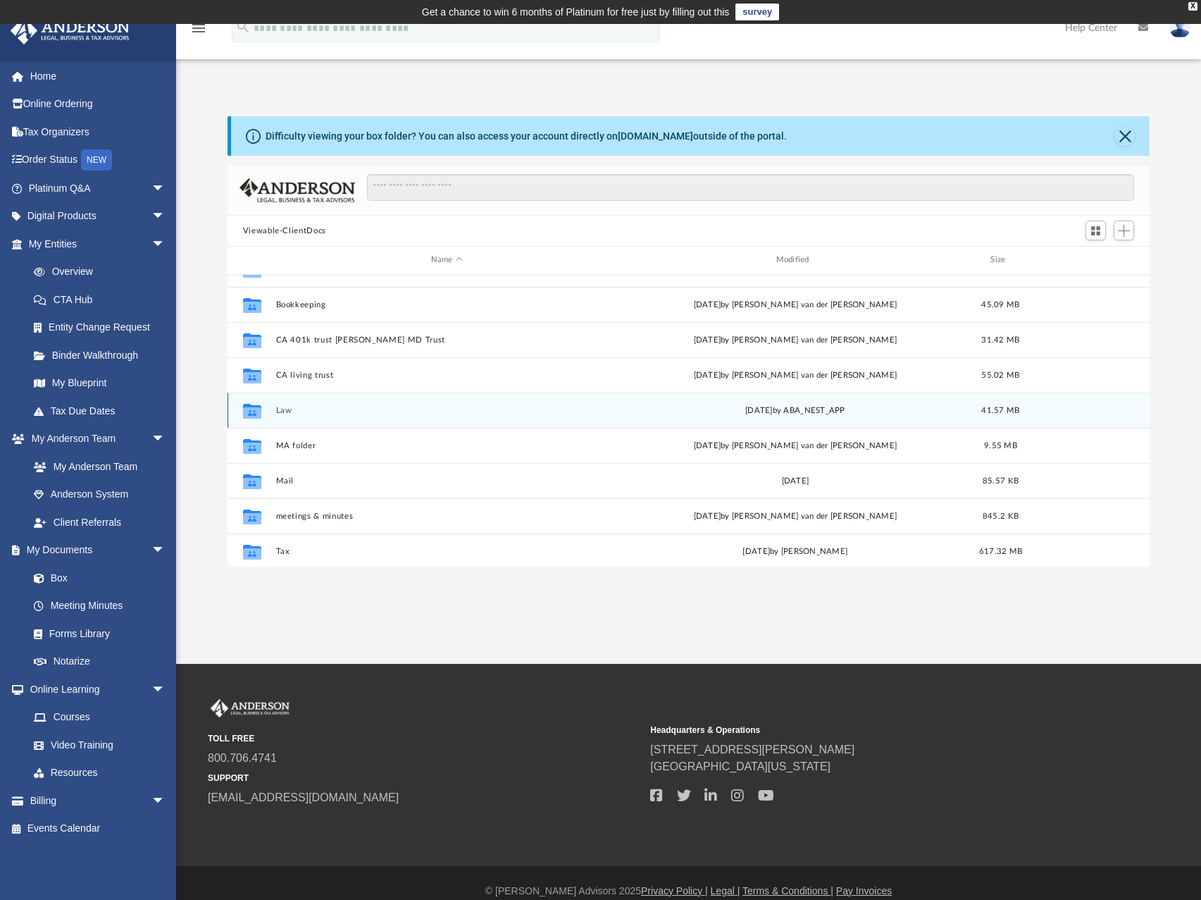
click at [283, 413] on button "Law" at bounding box center [446, 410] width 342 height 9
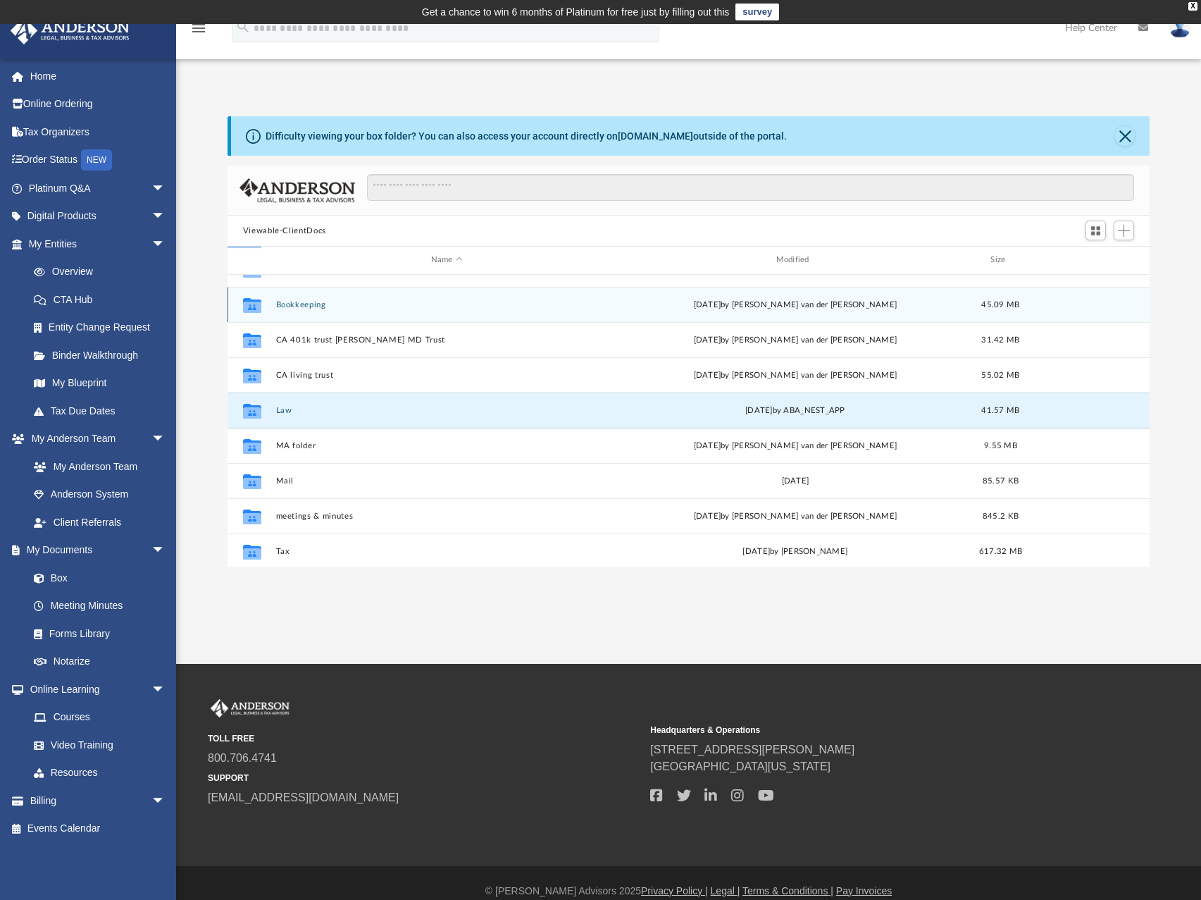
scroll to position [0, 0]
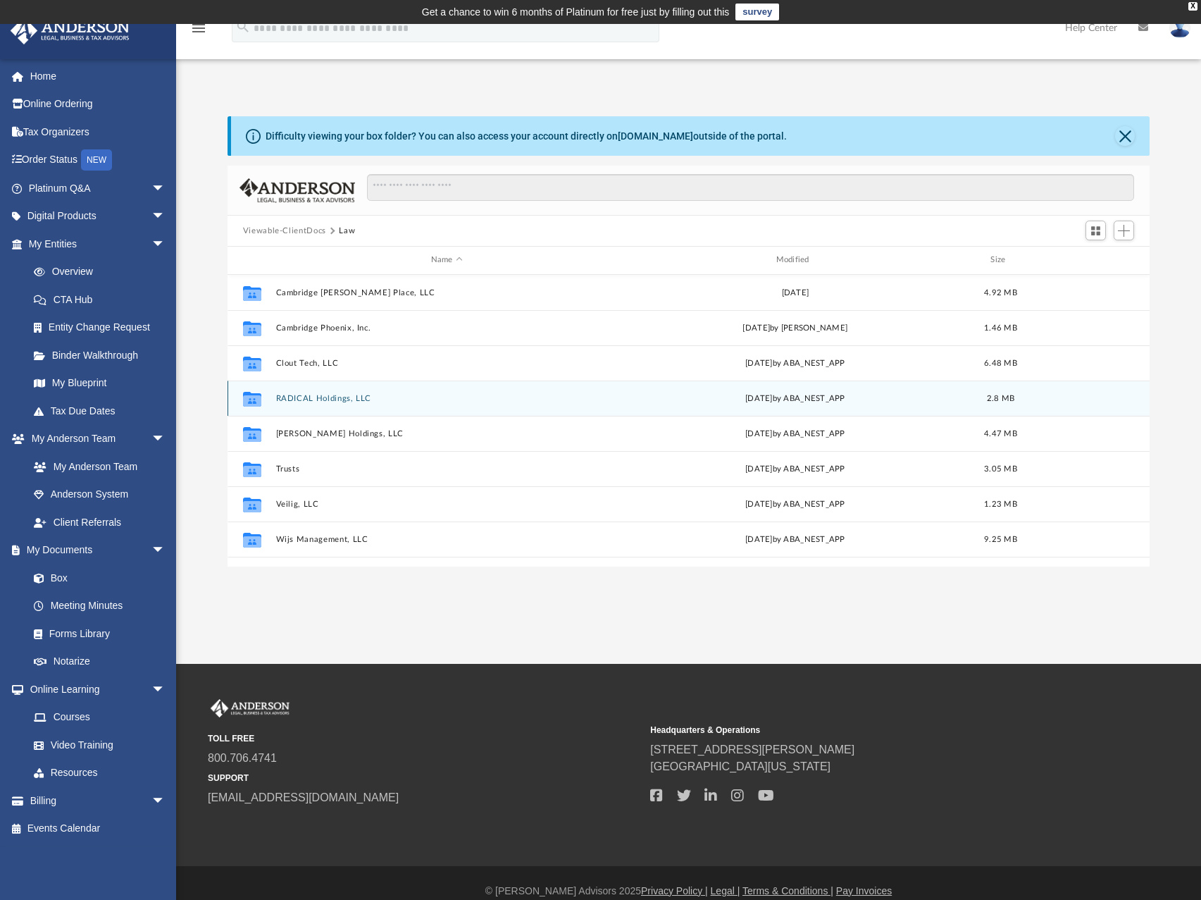
click at [340, 400] on button "RADICAL Holdings, LLC" at bounding box center [446, 398] width 342 height 9
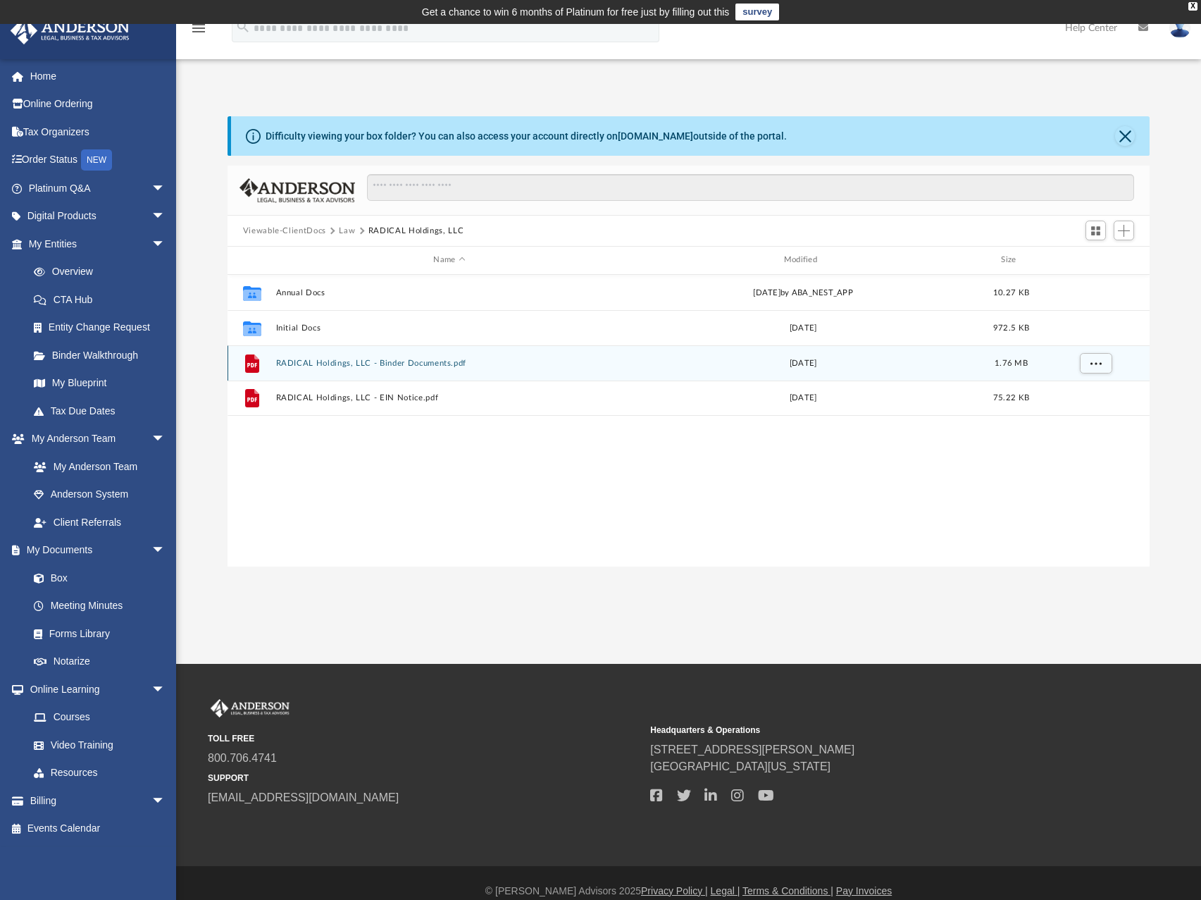
click at [387, 365] on button "RADICAL Holdings, LLC - Binder Documents.pdf" at bounding box center [448, 363] width 347 height 9
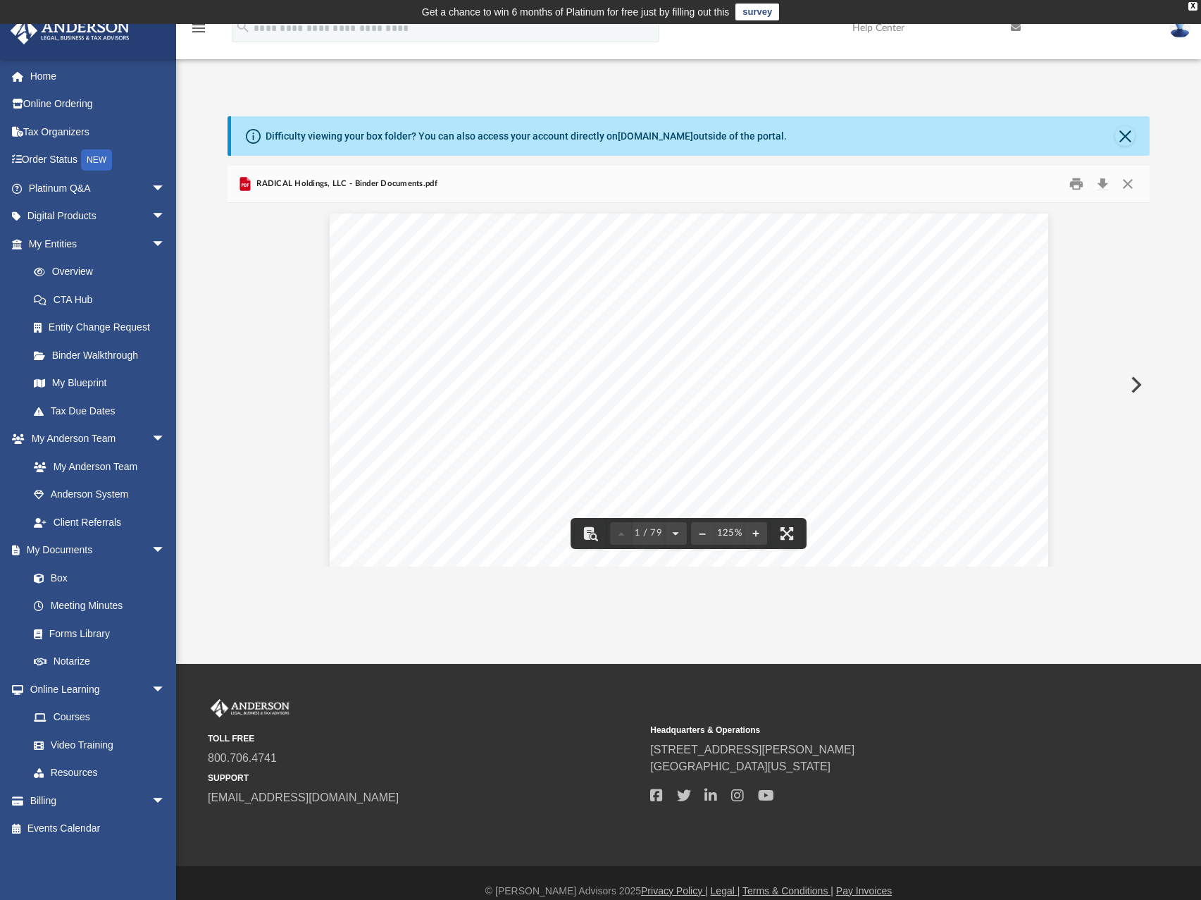
click at [664, 484] on div "[PERSON_NAME] [PERSON_NAME] 13247 Caminito [PERSON_NAME] [GEOGRAPHIC_DATA][US_S…" at bounding box center [689, 678] width 719 height 930
